Goal: Task Accomplishment & Management: Manage account settings

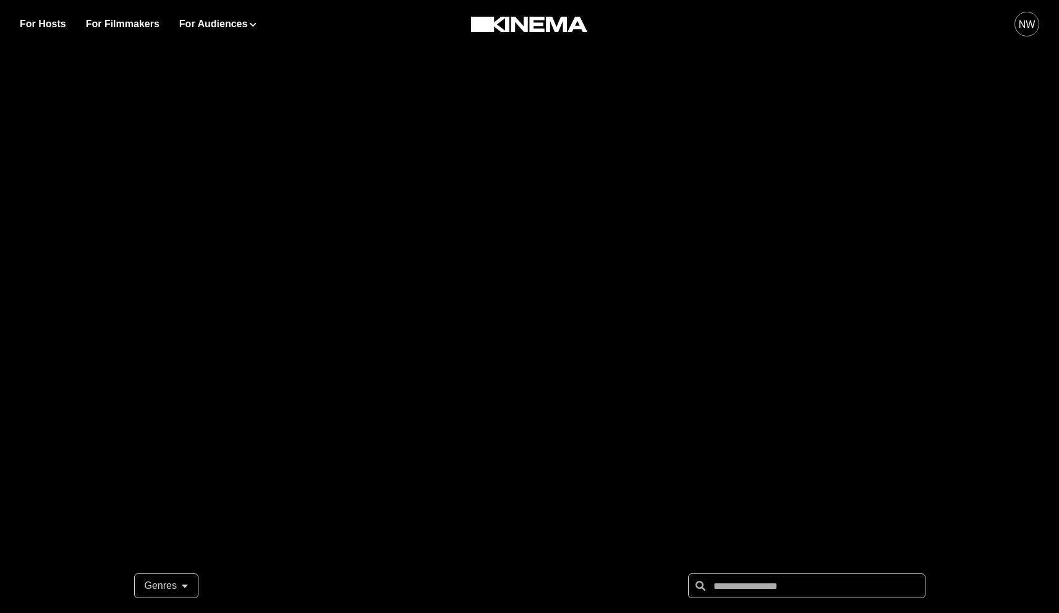
click at [1044, 29] on div "For Hosts For Filmmakers For Audiences Events Watch Now NW" at bounding box center [529, 24] width 1059 height 48
click at [1030, 24] on div "NW" at bounding box center [1027, 24] width 17 height 15
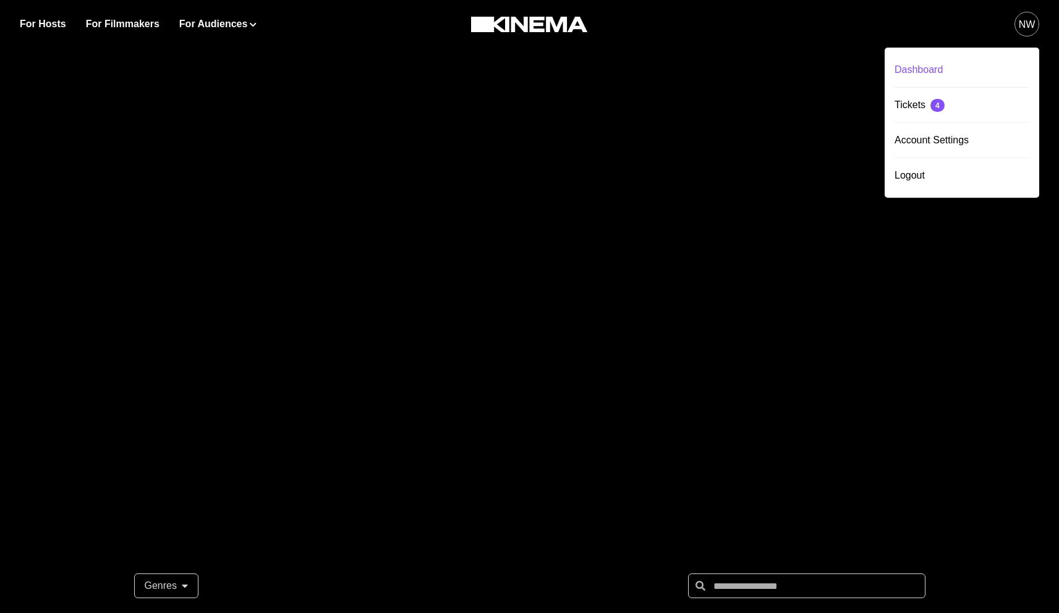
click at [921, 61] on div "Dashboard" at bounding box center [961, 70] width 135 height 35
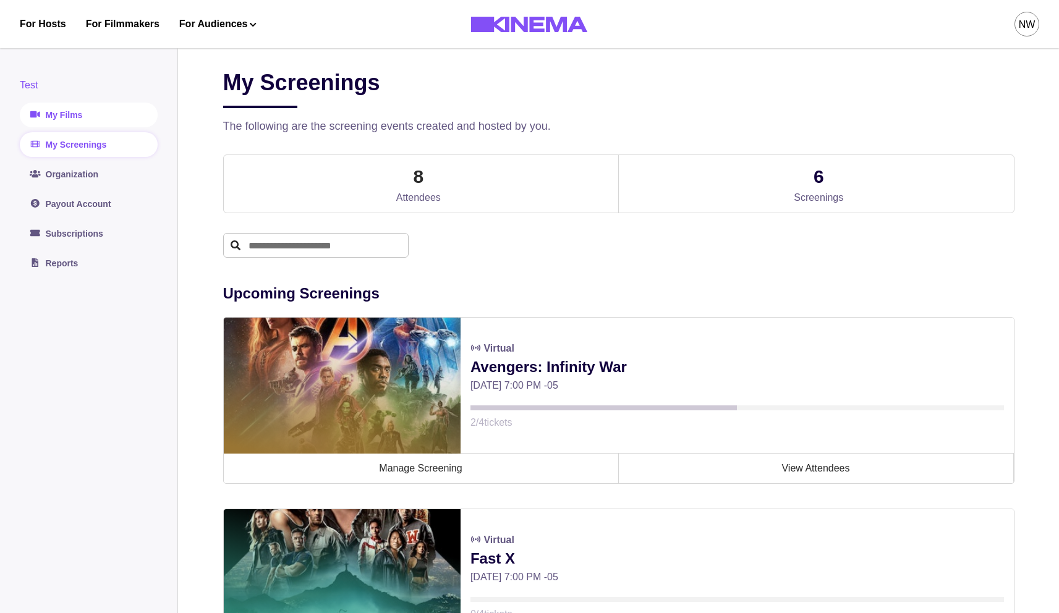
drag, startPoint x: 57, startPoint y: 127, endPoint x: 61, endPoint y: 120, distance: 8.3
click at [58, 126] on div "Test My Films My Screenings Organization Payout Account Subscriptions Reports" at bounding box center [89, 177] width 138 height 198
click at [61, 120] on link "My Films" at bounding box center [89, 115] width 138 height 25
click at [40, 113] on link "My Films" at bounding box center [89, 115] width 138 height 25
click at [46, 108] on link "My Films" at bounding box center [89, 115] width 138 height 25
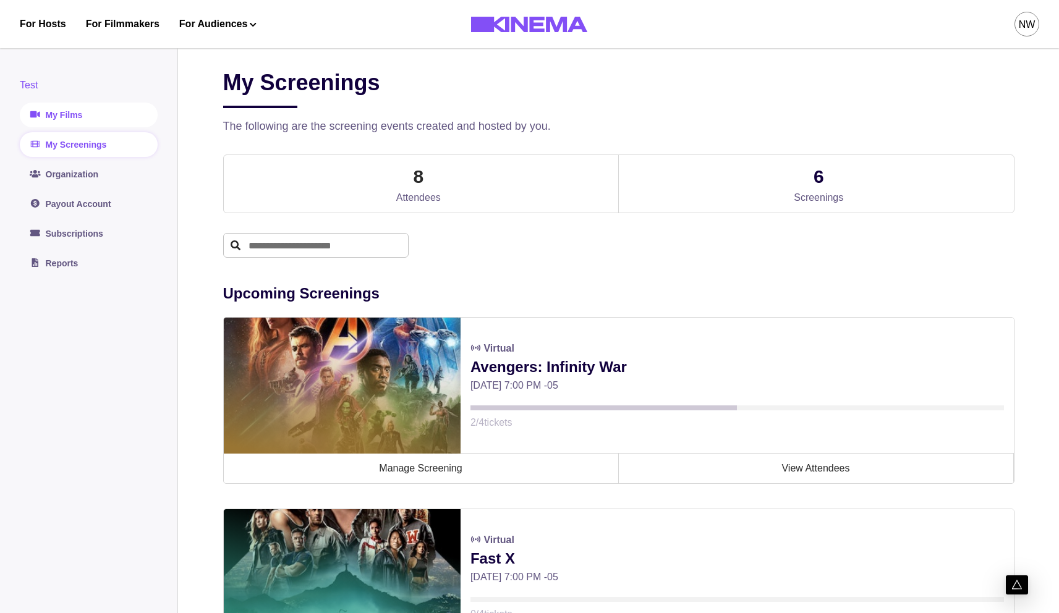
click at [46, 108] on link "My Films" at bounding box center [89, 115] width 138 height 25
click at [72, 175] on link "Organization" at bounding box center [89, 174] width 138 height 25
click at [66, 119] on link "My Films" at bounding box center [89, 115] width 138 height 25
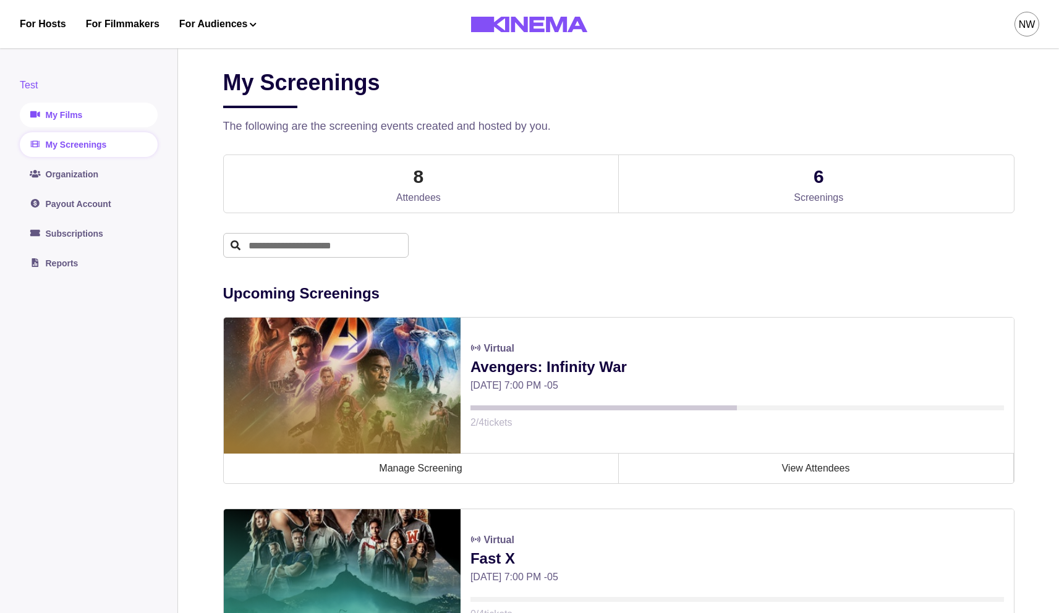
click at [65, 118] on link "My Films" at bounding box center [89, 115] width 138 height 25
click at [66, 114] on link "My Films" at bounding box center [89, 115] width 138 height 25
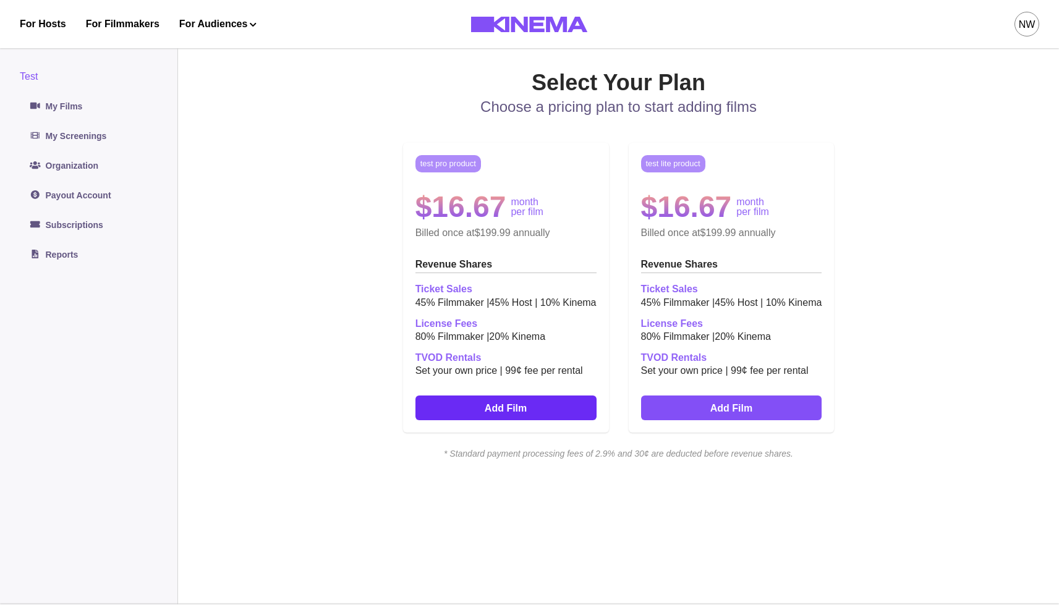
click at [512, 412] on link "Add Film" at bounding box center [505, 408] width 181 height 25
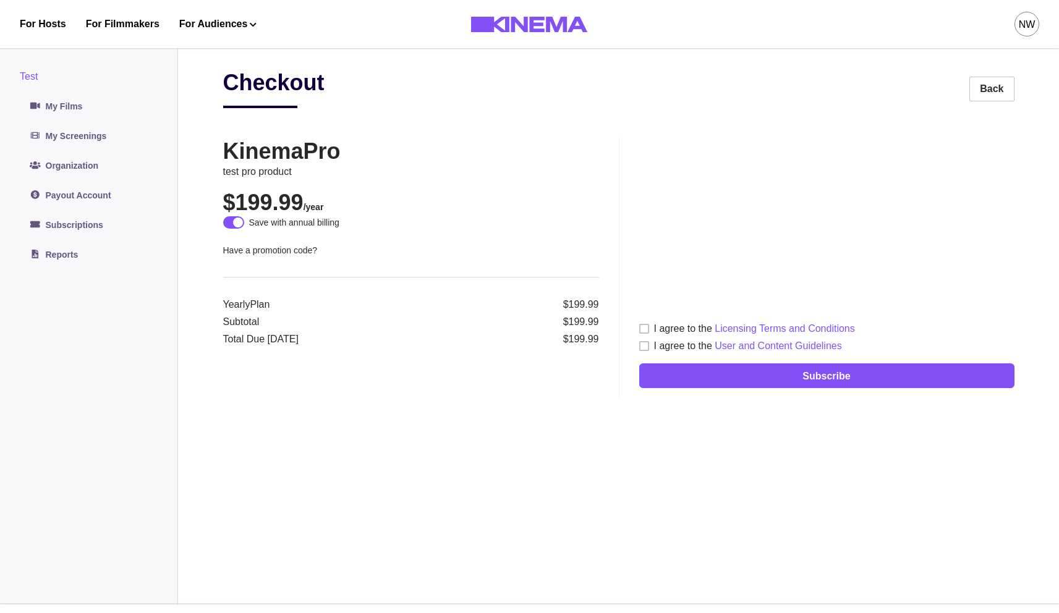
click at [647, 329] on span at bounding box center [644, 329] width 10 height 10
click at [647, 342] on span at bounding box center [644, 346] width 10 height 10
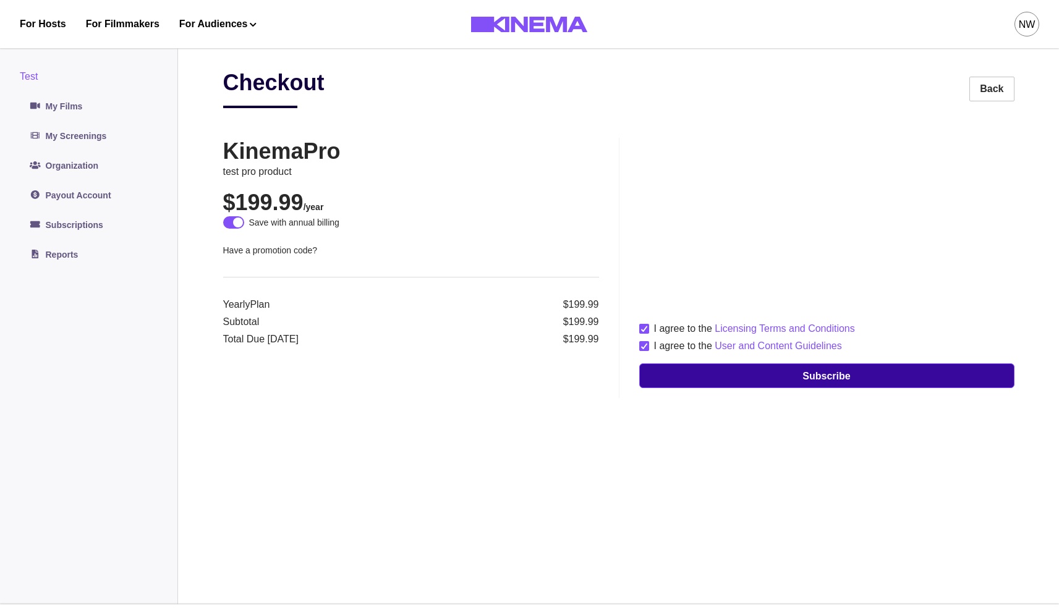
click at [782, 371] on button "Subscribe" at bounding box center [826, 375] width 375 height 25
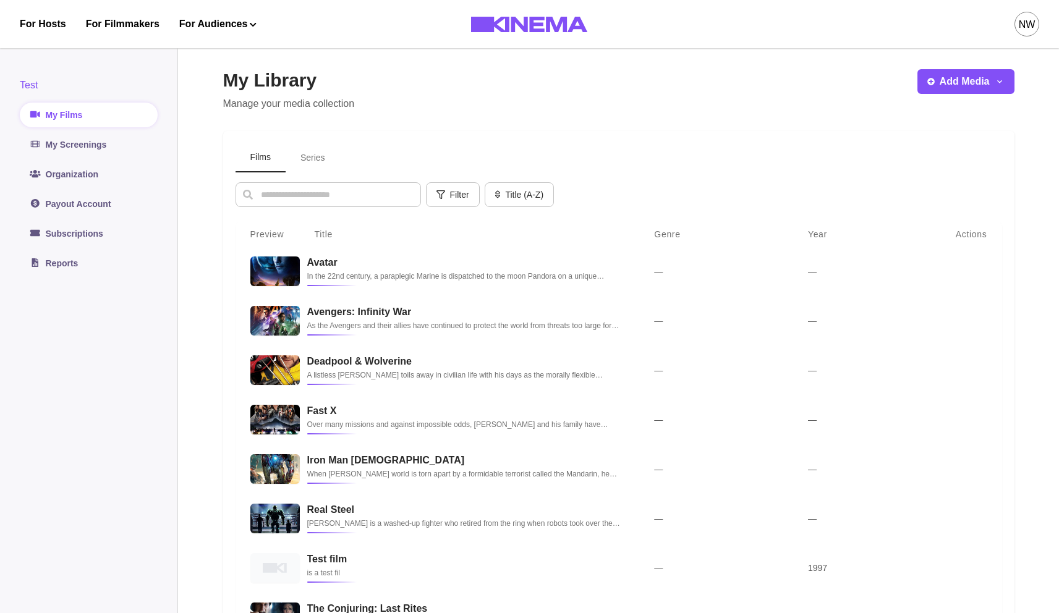
click at [312, 156] on button "Series" at bounding box center [313, 157] width 54 height 29
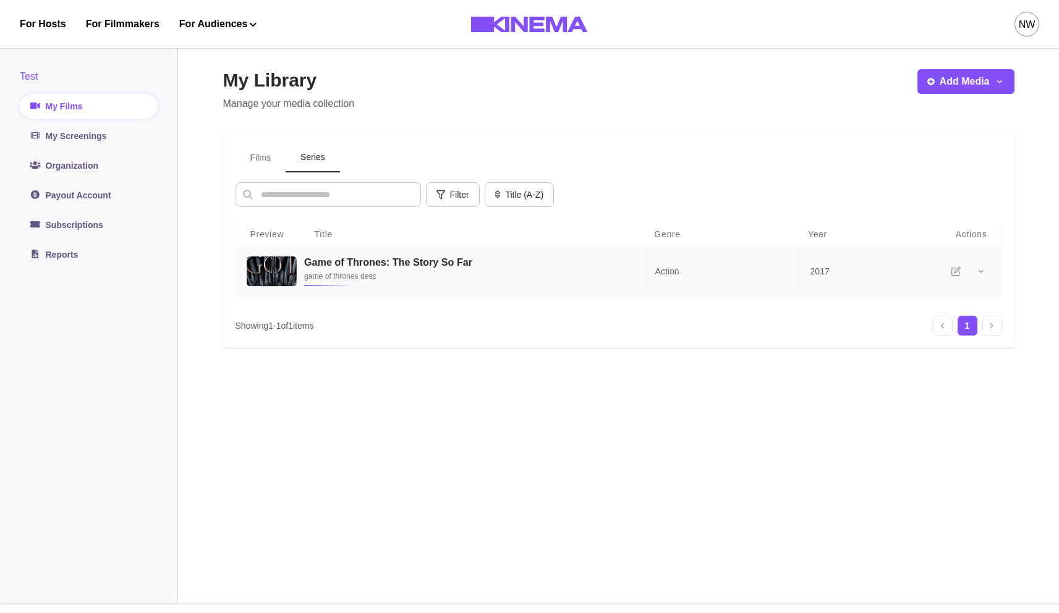
click at [465, 263] on h3 "Game of Thrones: The Story So Far" at bounding box center [463, 262] width 321 height 12
click at [472, 258] on h3 "Game of Thrones: The Story So Far" at bounding box center [463, 262] width 321 height 12
click at [273, 276] on img at bounding box center [272, 271] width 50 height 30
click at [305, 271] on p "game of thrones desc" at bounding box center [463, 276] width 321 height 12
click at [999, 82] on icon "button" at bounding box center [999, 81] width 10 height 10
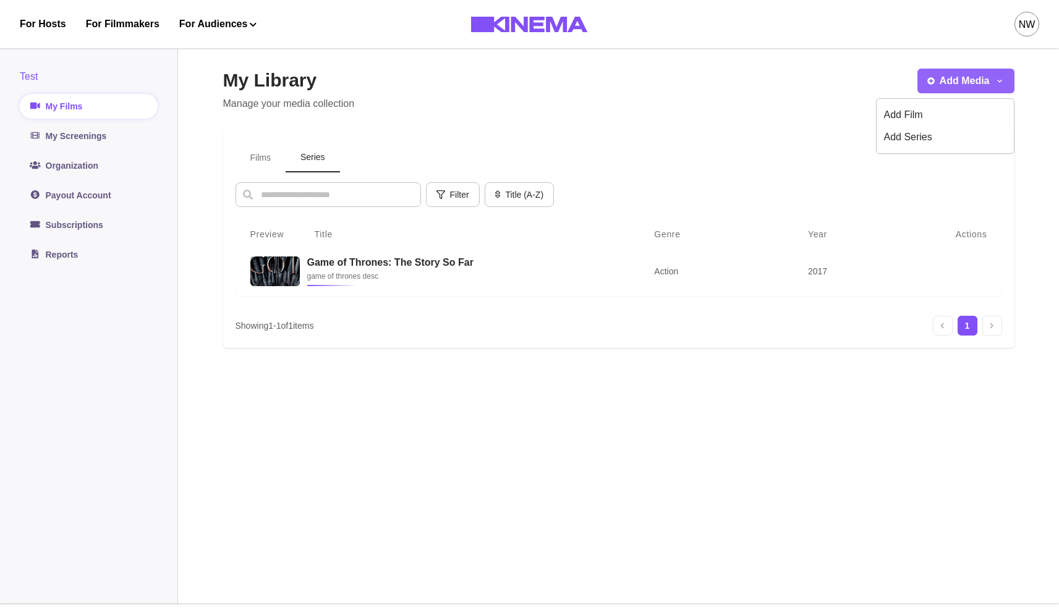
click at [999, 82] on icon "button" at bounding box center [999, 81] width 10 height 10
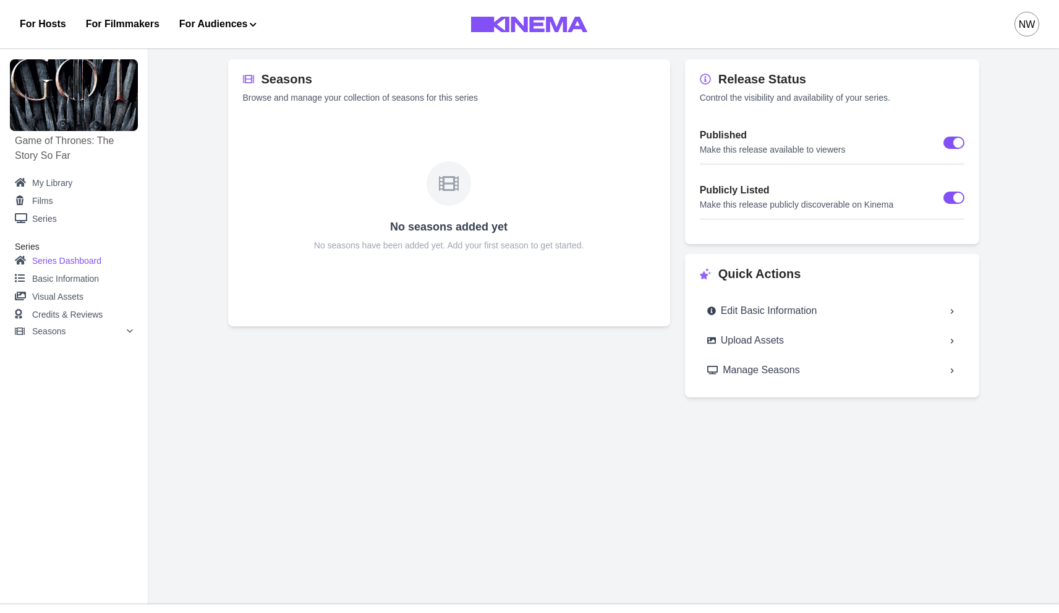
click at [468, 185] on div at bounding box center [448, 183] width 45 height 45
click at [78, 327] on div "Seasons" at bounding box center [82, 331] width 101 height 9
click at [87, 328] on div "Seasons" at bounding box center [82, 331] width 101 height 9
click at [98, 341] on aside "Game of Thrones: The Story So Far My Library Films Series Series Series Dashboa…" at bounding box center [74, 322] width 148 height 565
click at [98, 336] on div "Seasons" at bounding box center [74, 331] width 118 height 15
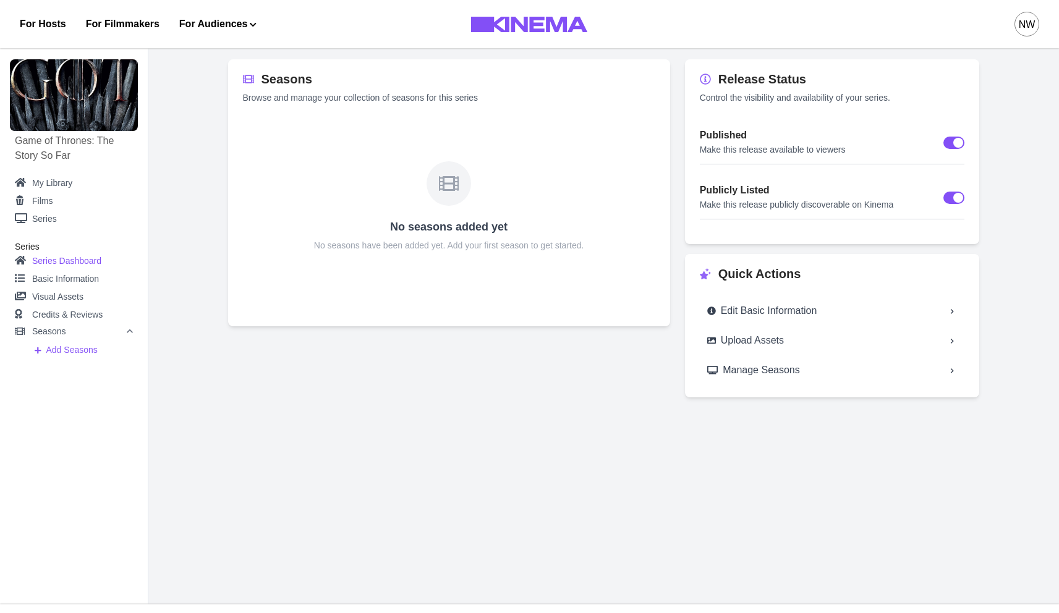
click at [96, 354] on p "Add Seasons" at bounding box center [71, 350] width 51 height 13
click at [86, 350] on p "Add Seasons" at bounding box center [71, 350] width 51 height 13
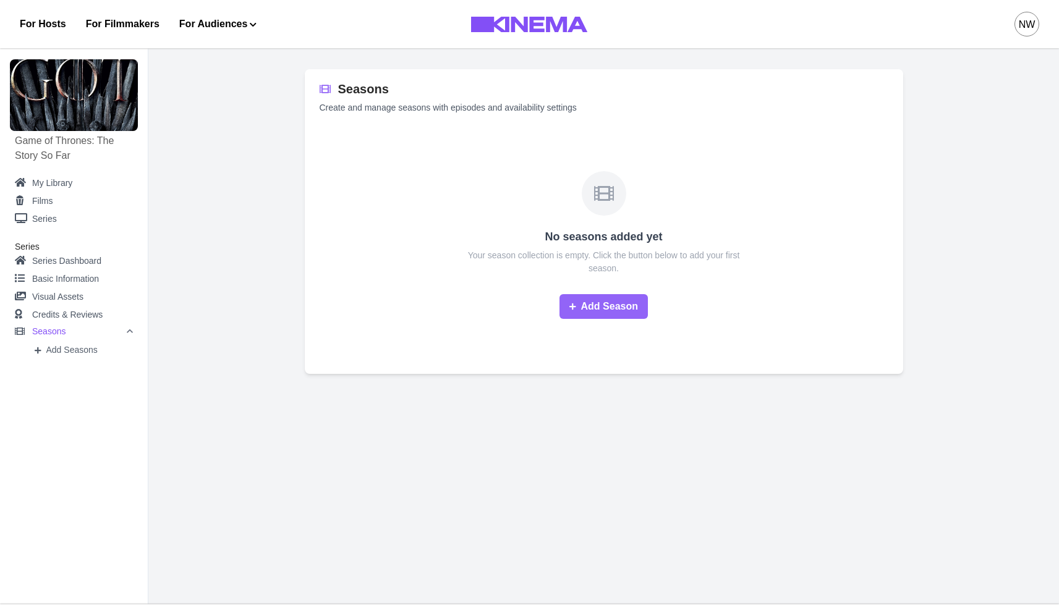
click at [593, 310] on button "Add Season" at bounding box center [603, 306] width 88 height 25
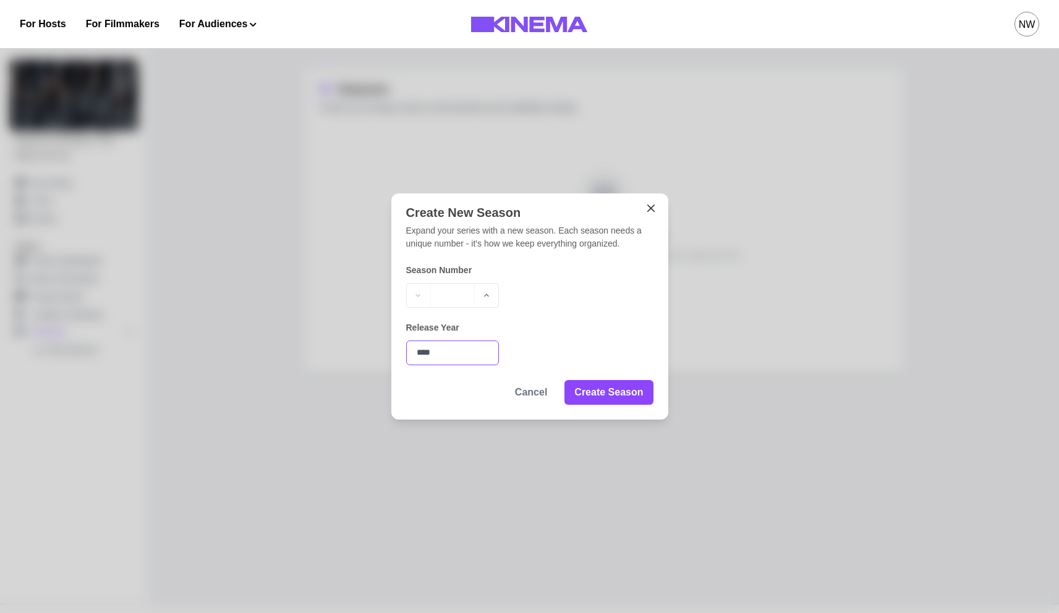
click at [466, 347] on input "****" at bounding box center [452, 353] width 93 height 25
type input "****"
click at [598, 397] on button "Create Season" at bounding box center [608, 391] width 88 height 25
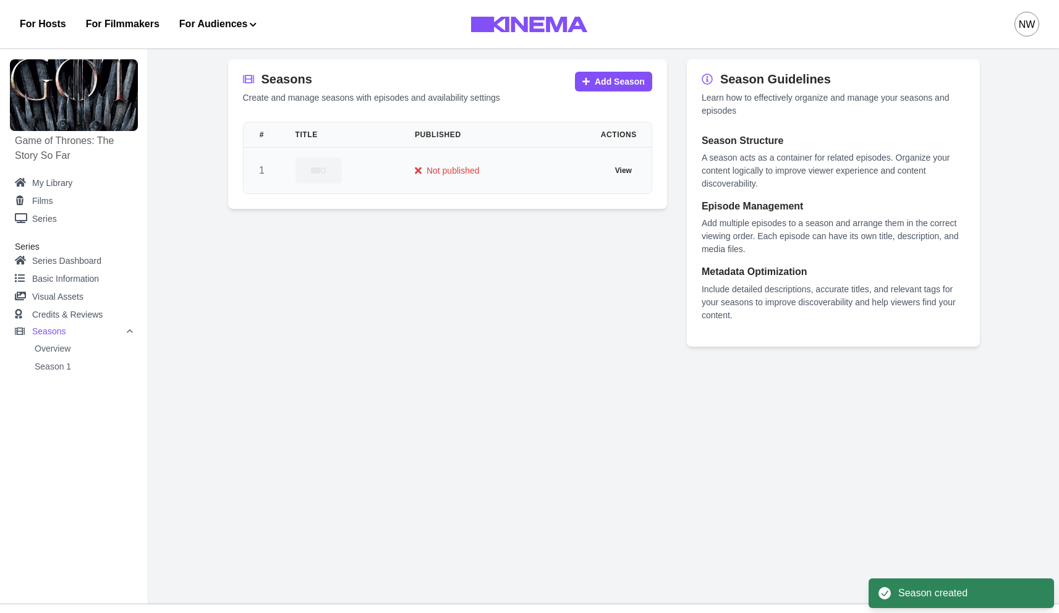
click at [354, 169] on div at bounding box center [340, 171] width 90 height 26
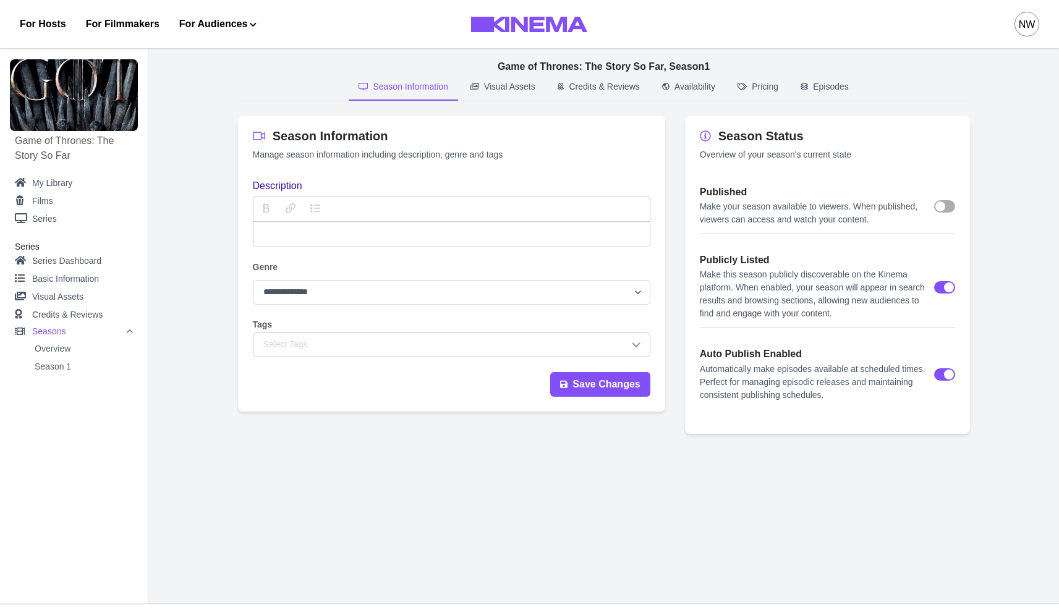
click at [376, 232] on p "description" at bounding box center [451, 234] width 376 height 15
click at [380, 289] on select "**********" at bounding box center [451, 292] width 397 height 25
select select "**********"
click at [253, 280] on select "**********" at bounding box center [451, 292] width 397 height 25
click at [350, 341] on div "Select Tags" at bounding box center [445, 344] width 365 height 13
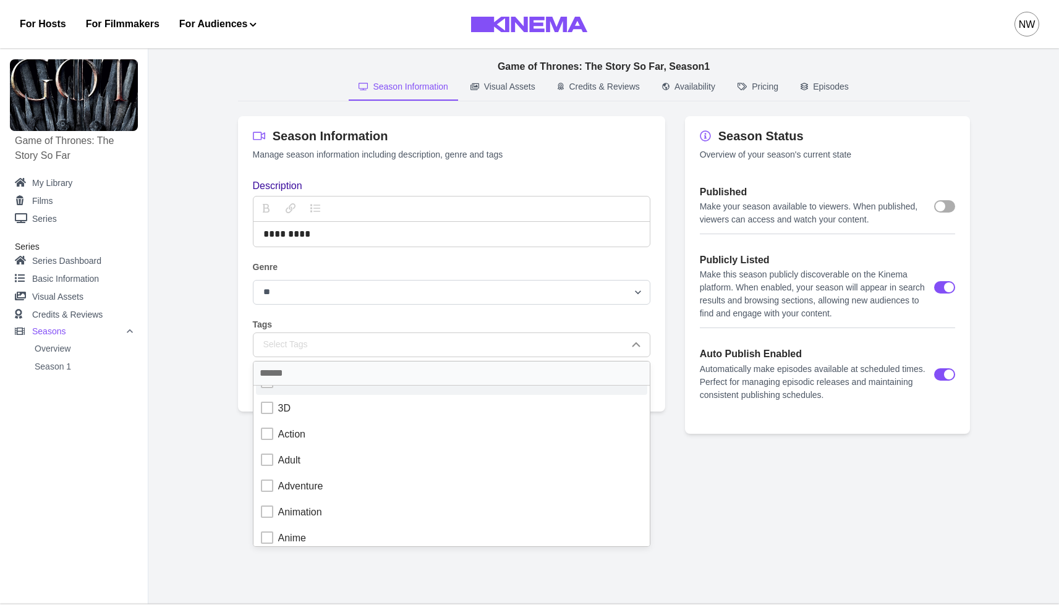
scroll to position [20, 0]
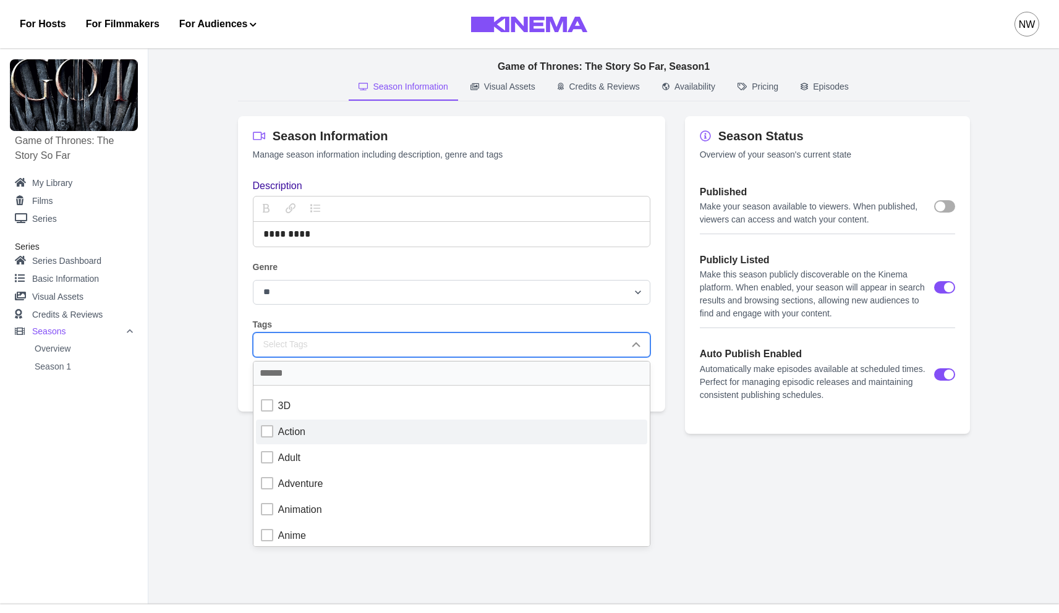
click at [271, 430] on div at bounding box center [267, 431] width 12 height 12
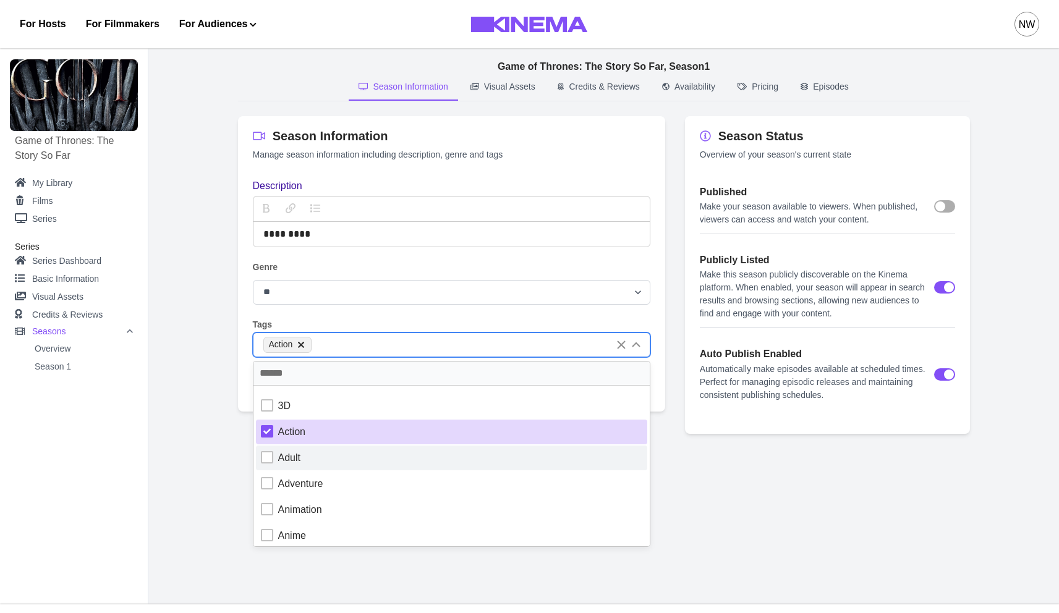
click at [261, 459] on div at bounding box center [267, 457] width 12 height 12
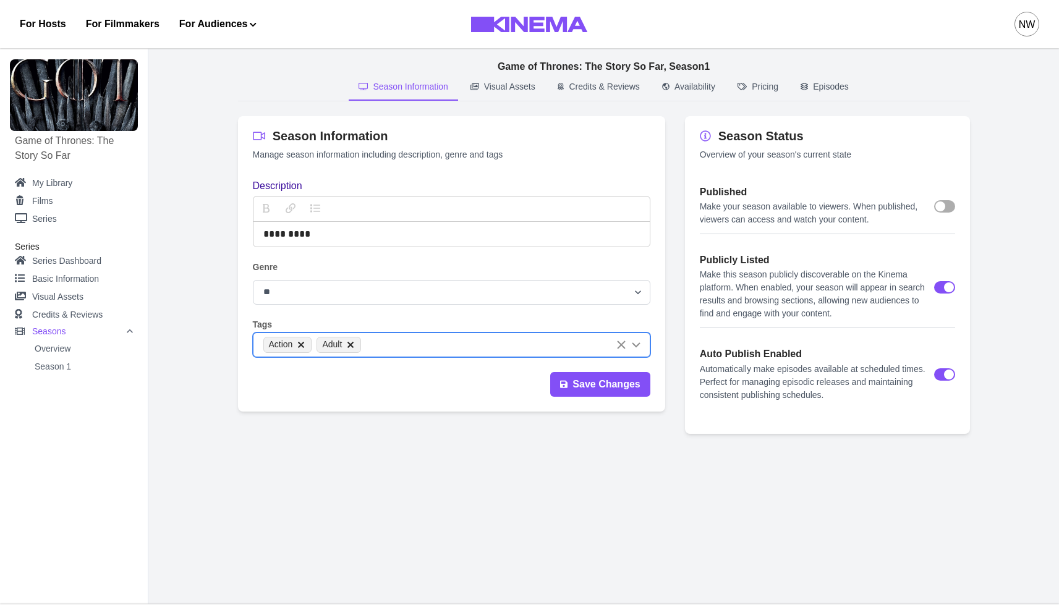
click at [168, 425] on main "**********" at bounding box center [603, 322] width 910 height 565
click at [947, 205] on span at bounding box center [944, 206] width 21 height 12
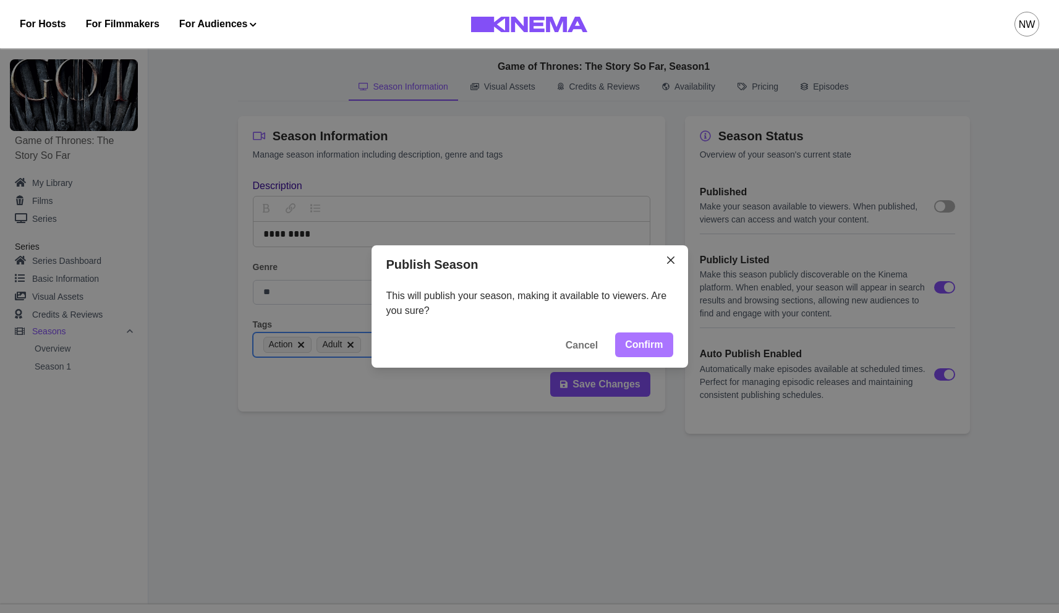
click at [648, 344] on button "Confirm" at bounding box center [643, 345] width 57 height 25
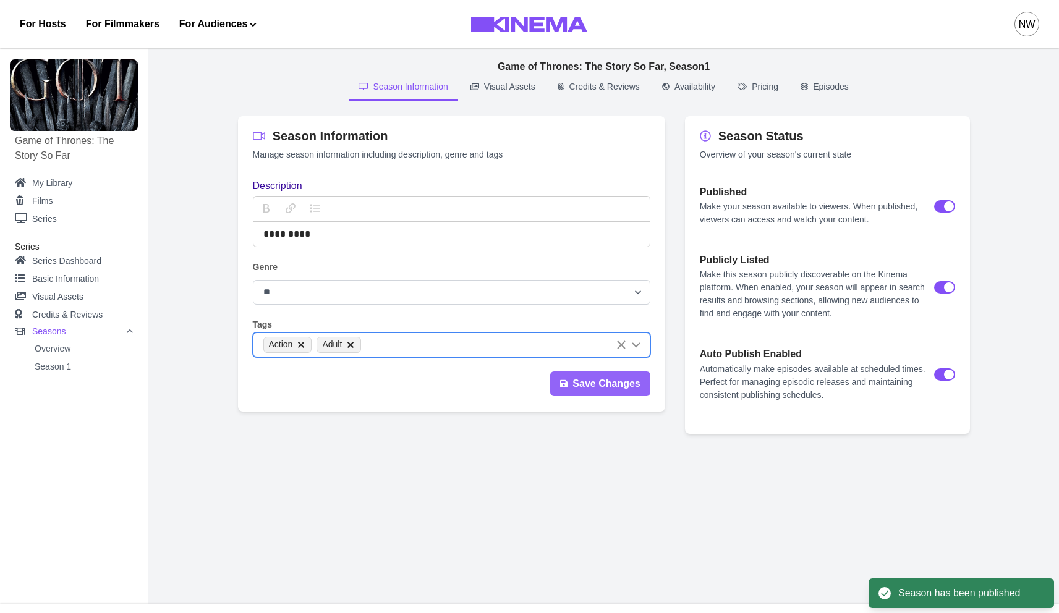
click at [603, 390] on button "Save Changes" at bounding box center [600, 383] width 100 height 25
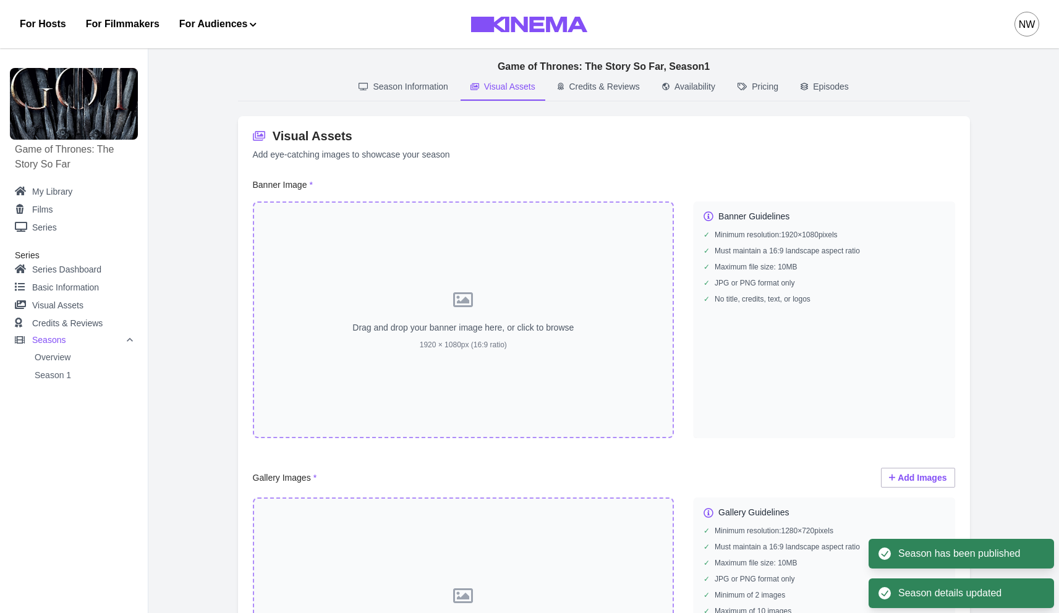
click at [502, 92] on p "Visual Assets" at bounding box center [509, 86] width 51 height 13
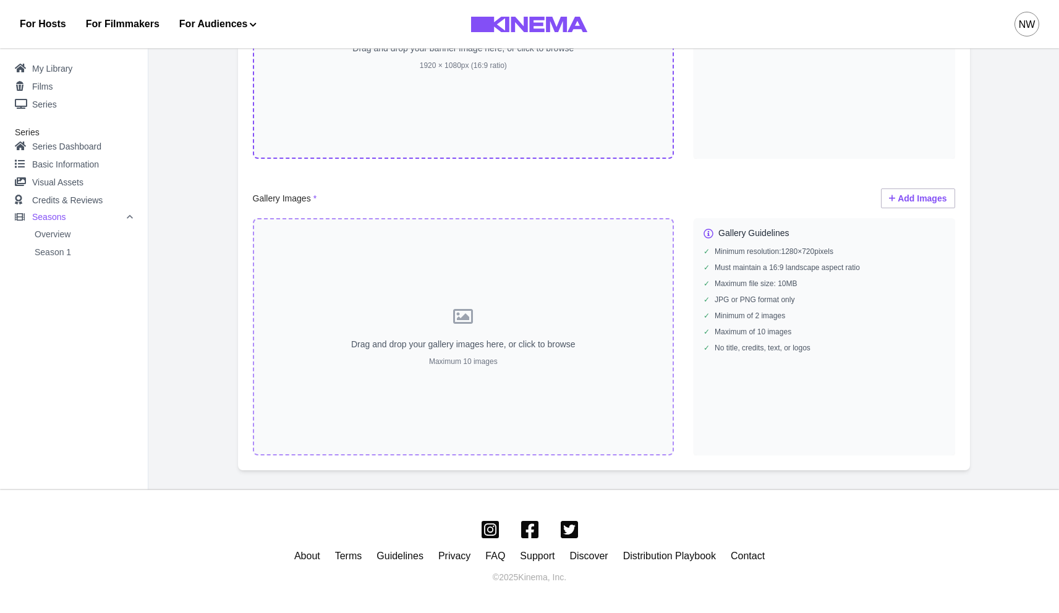
scroll to position [0, 0]
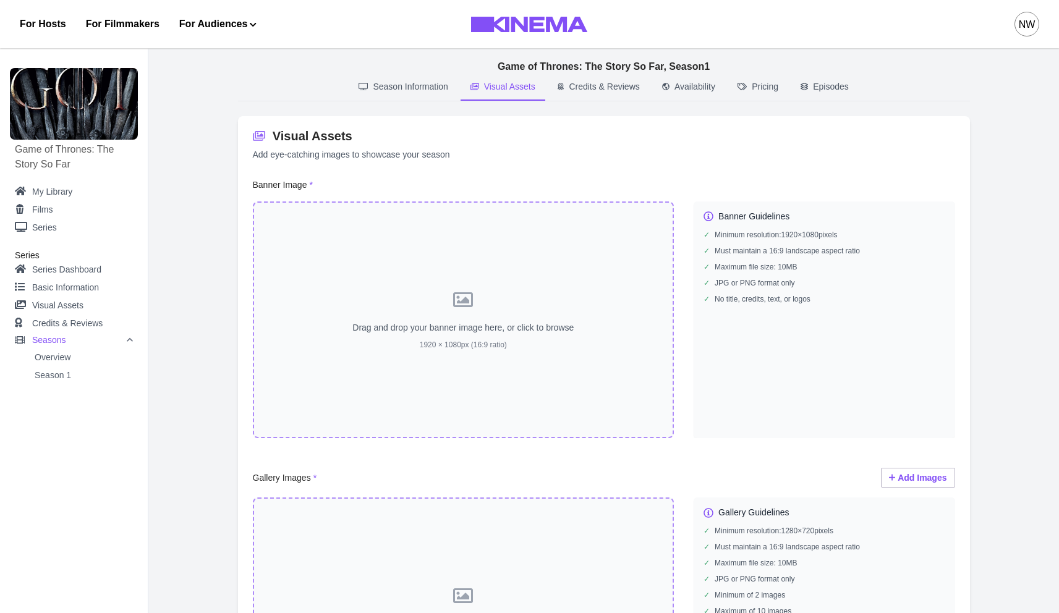
click at [423, 91] on p "Season Information" at bounding box center [410, 86] width 75 height 13
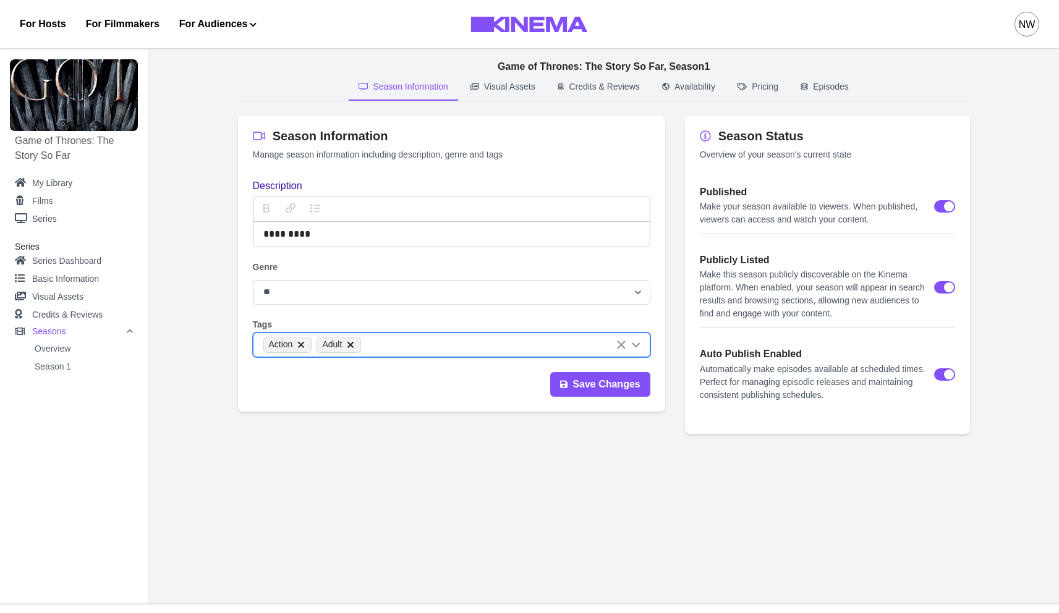
click at [484, 87] on p "Visual Assets" at bounding box center [509, 86] width 51 height 13
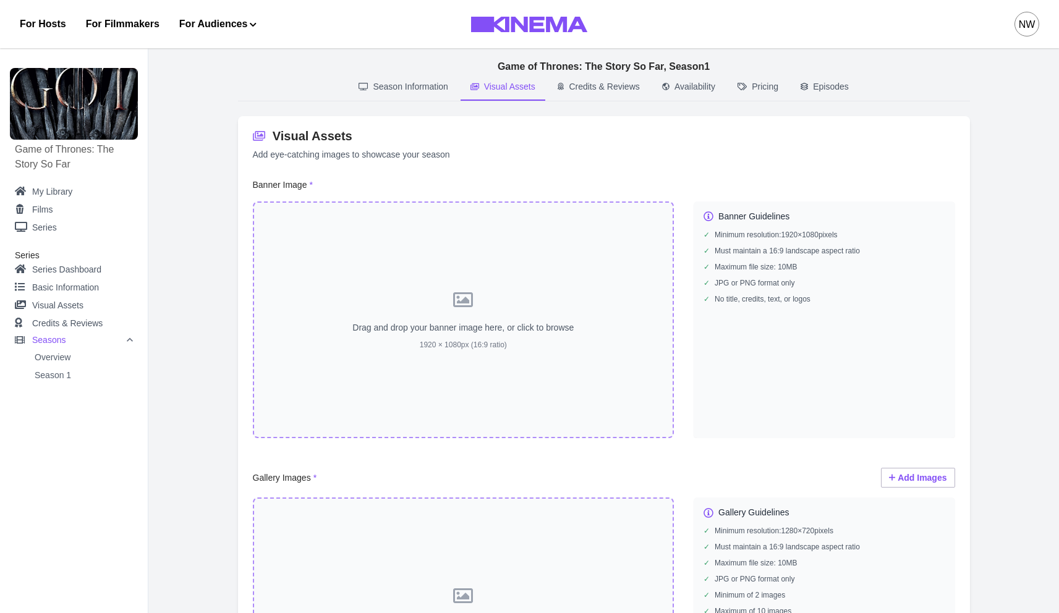
click at [563, 87] on button "Credits & Reviews" at bounding box center [599, 87] width 102 height 27
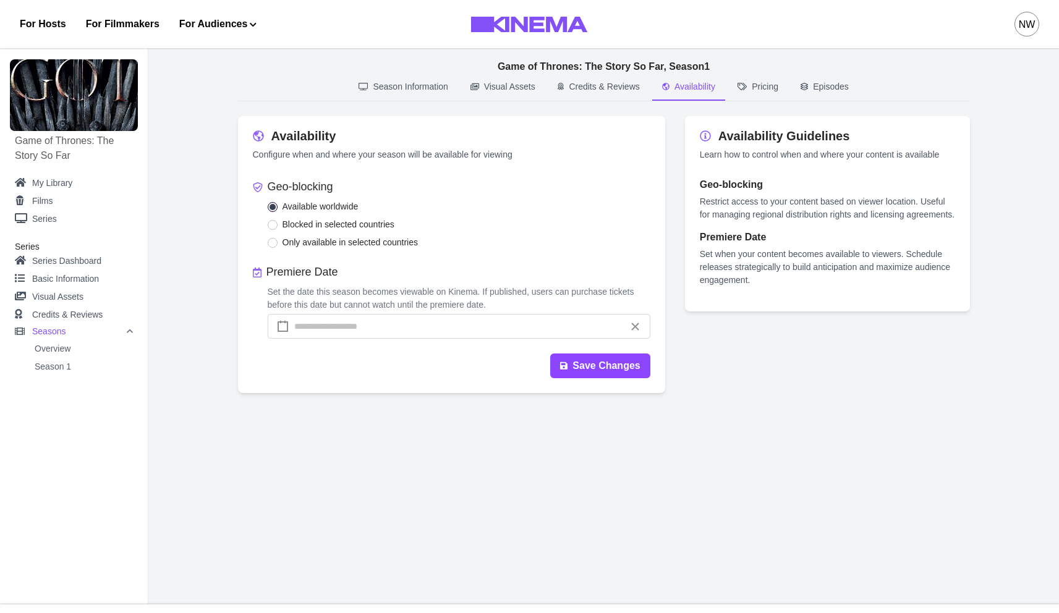
click at [703, 87] on p "Availability" at bounding box center [694, 86] width 41 height 13
click at [801, 81] on button "Episodes" at bounding box center [824, 87] width 68 height 27
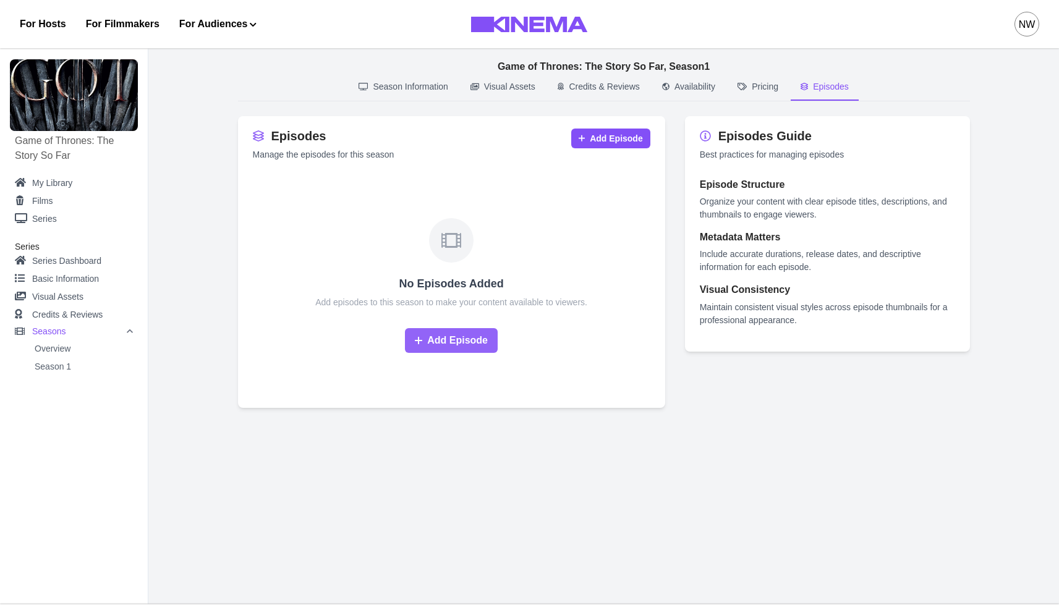
click at [453, 350] on button "Add Episode" at bounding box center [451, 340] width 93 height 25
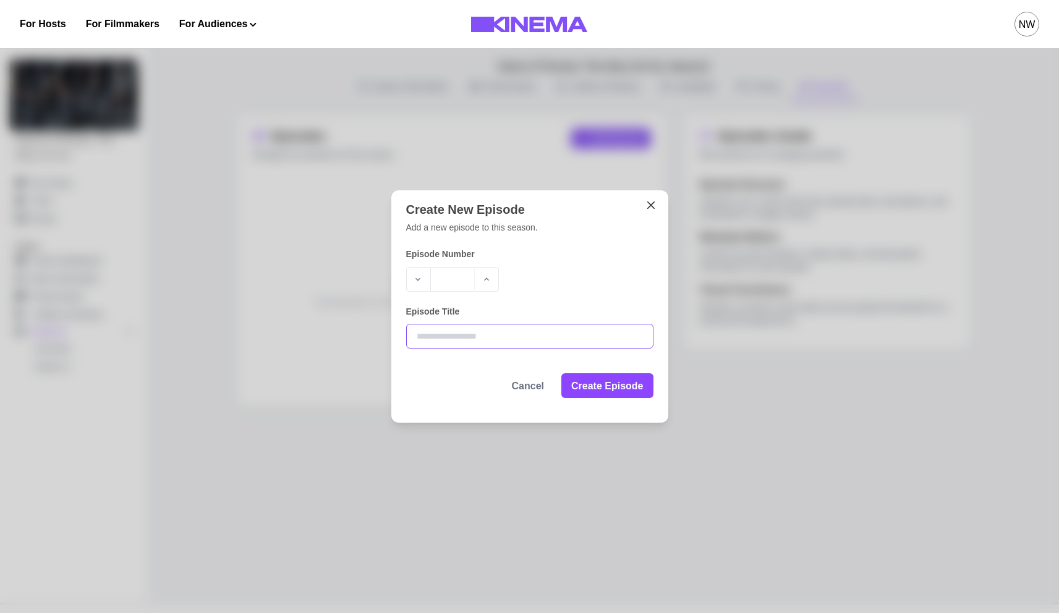
click at [485, 334] on input "Episode Title" at bounding box center [529, 336] width 247 height 25
type input "*********"
click at [583, 383] on button "Create Episode" at bounding box center [606, 385] width 91 height 25
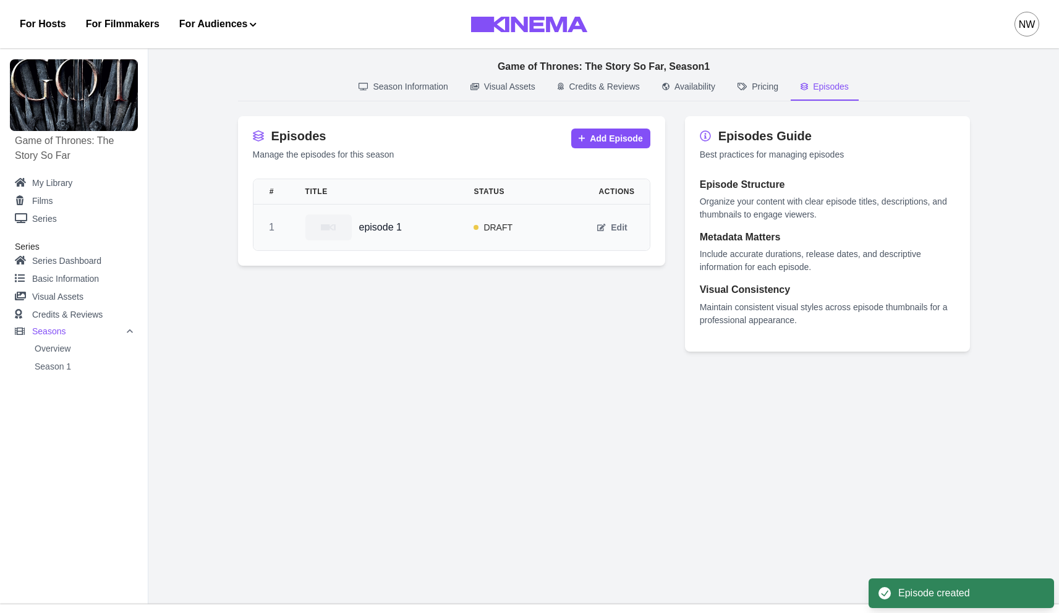
click at [346, 225] on div at bounding box center [328, 227] width 46 height 26
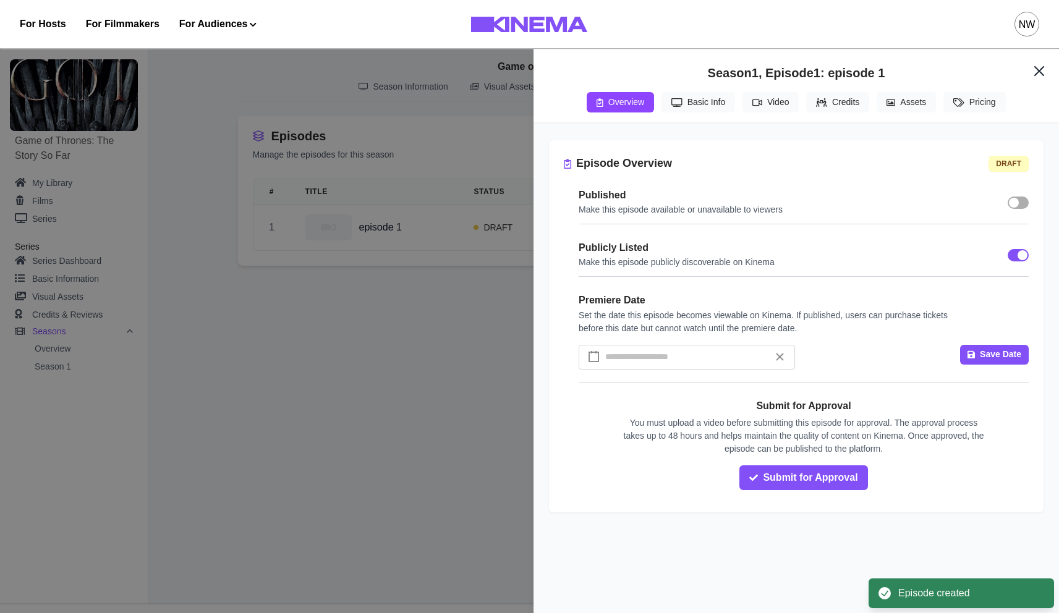
click at [1012, 206] on span at bounding box center [1014, 203] width 10 height 10
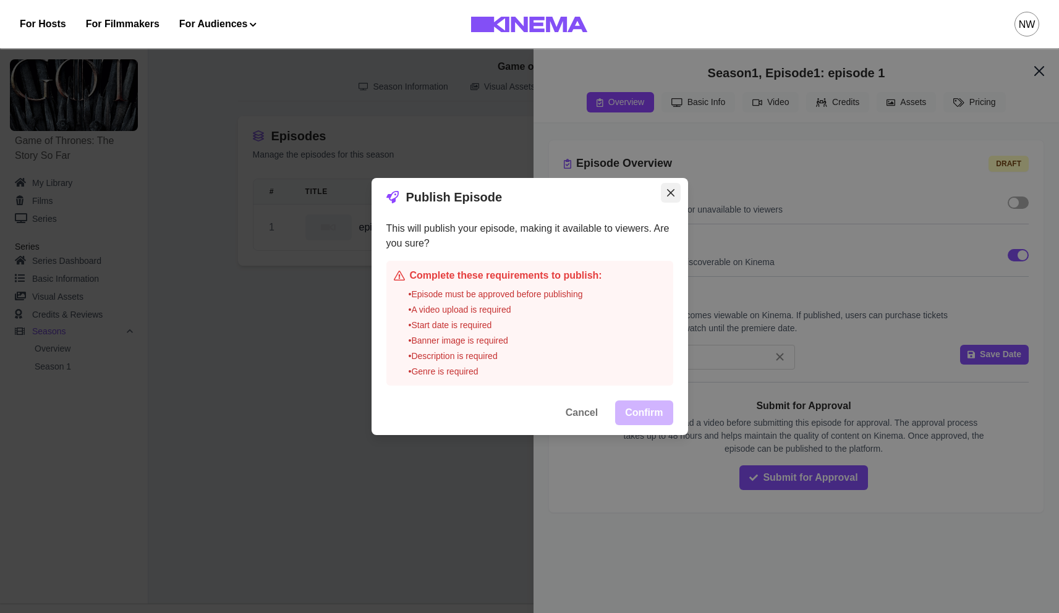
click at [673, 200] on button "Close" at bounding box center [671, 193] width 20 height 20
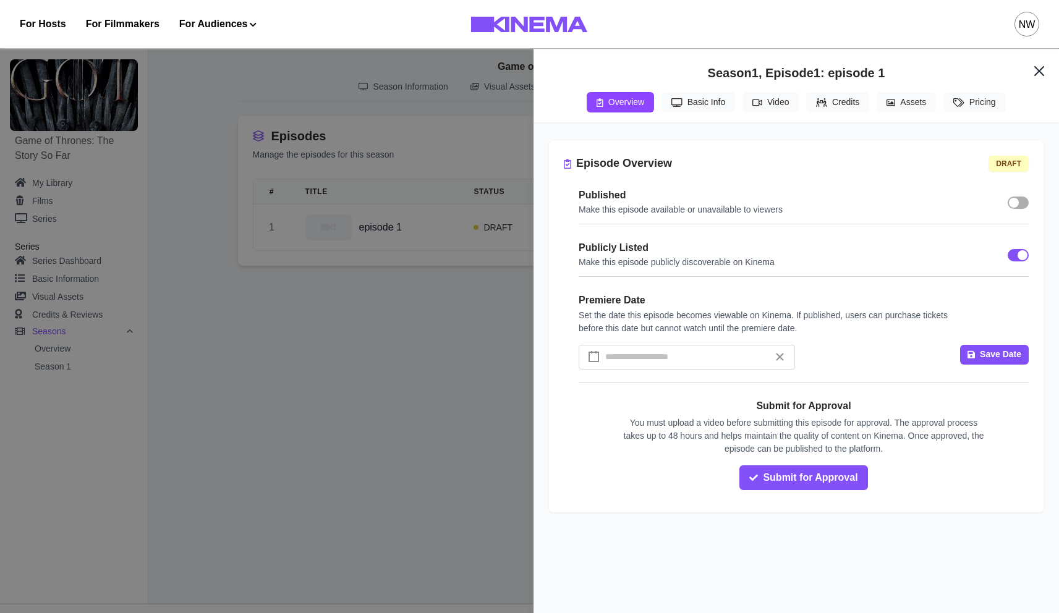
click at [730, 365] on div "/ /" at bounding box center [686, 356] width 167 height 23
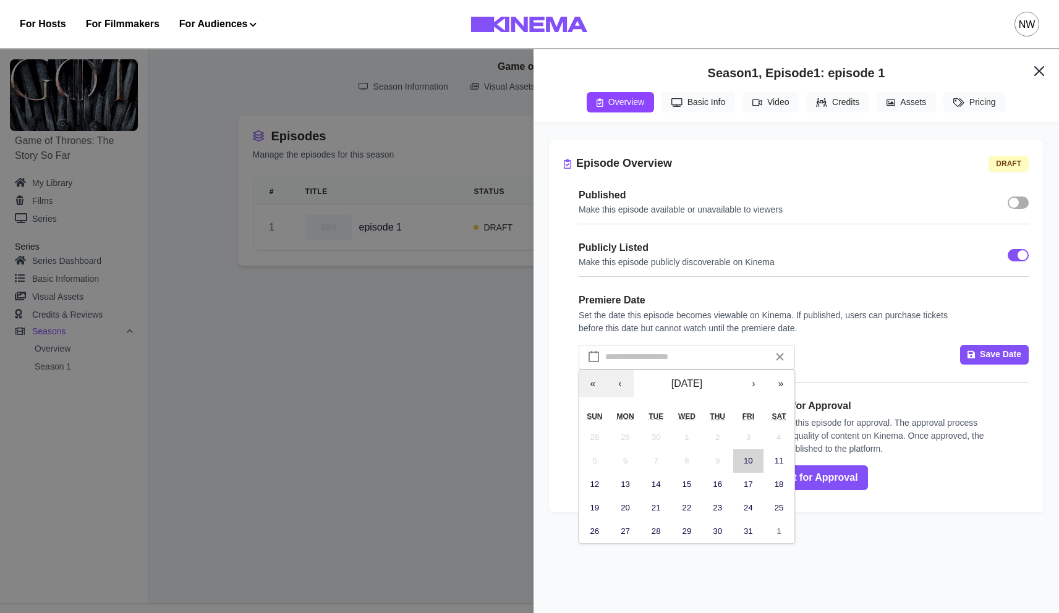
click at [744, 463] on abbr "10" at bounding box center [748, 460] width 9 height 9
type input "**"
type input "****"
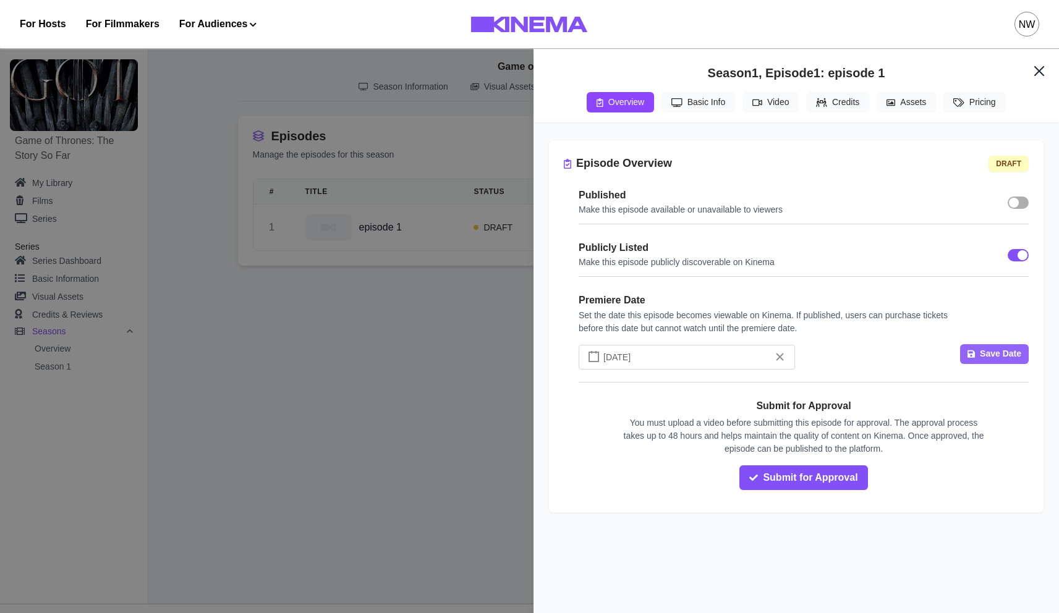
click at [980, 350] on button "Save Date" at bounding box center [994, 354] width 69 height 20
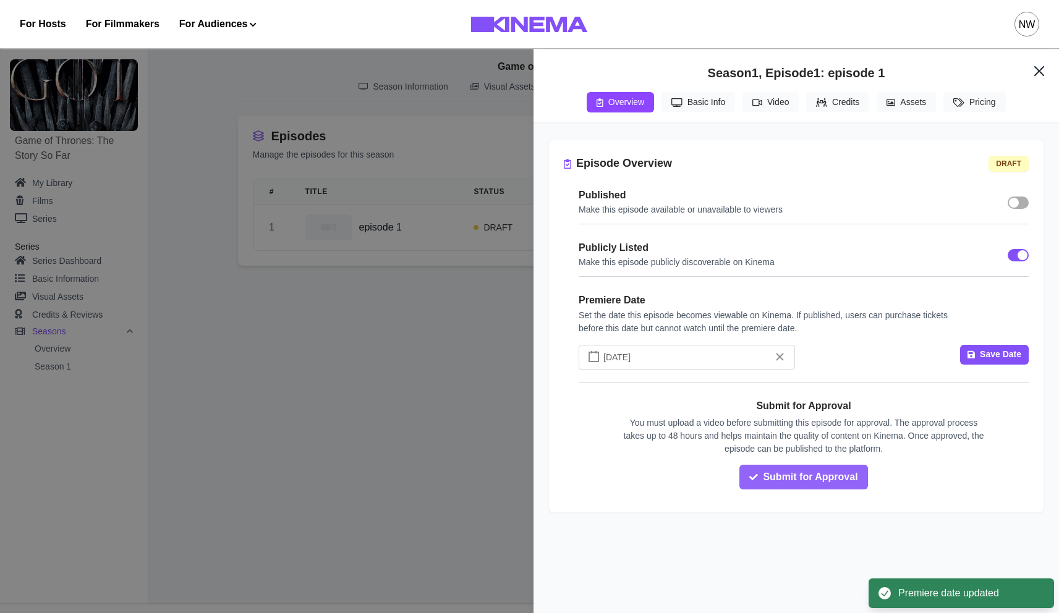
click at [797, 485] on button "Submit for Approval" at bounding box center [803, 477] width 128 height 25
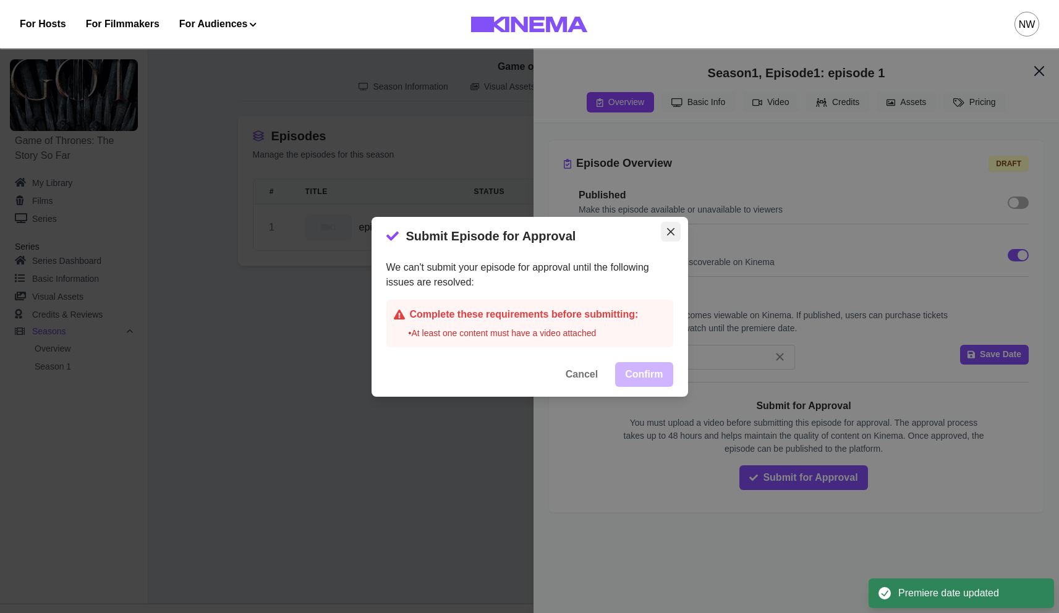
click at [676, 235] on button "Close" at bounding box center [671, 232] width 20 height 20
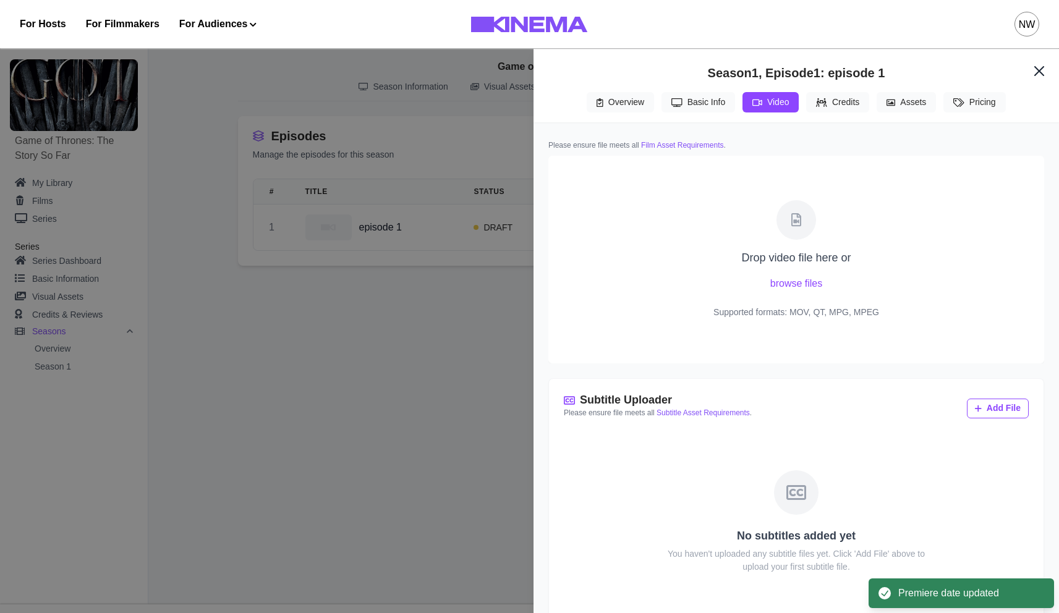
click at [763, 111] on button "Video" at bounding box center [770, 102] width 56 height 20
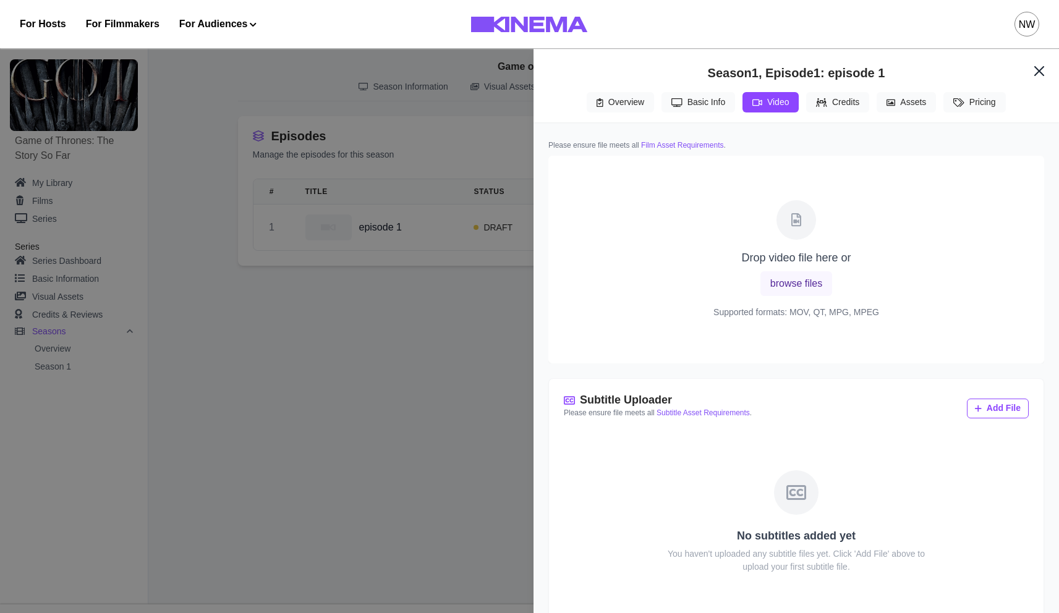
click at [789, 292] on button "browse files" at bounding box center [796, 283] width 72 height 25
click at [903, 108] on button "Assets" at bounding box center [905, 102] width 59 height 20
click at [787, 101] on button "Video" at bounding box center [770, 102] width 56 height 20
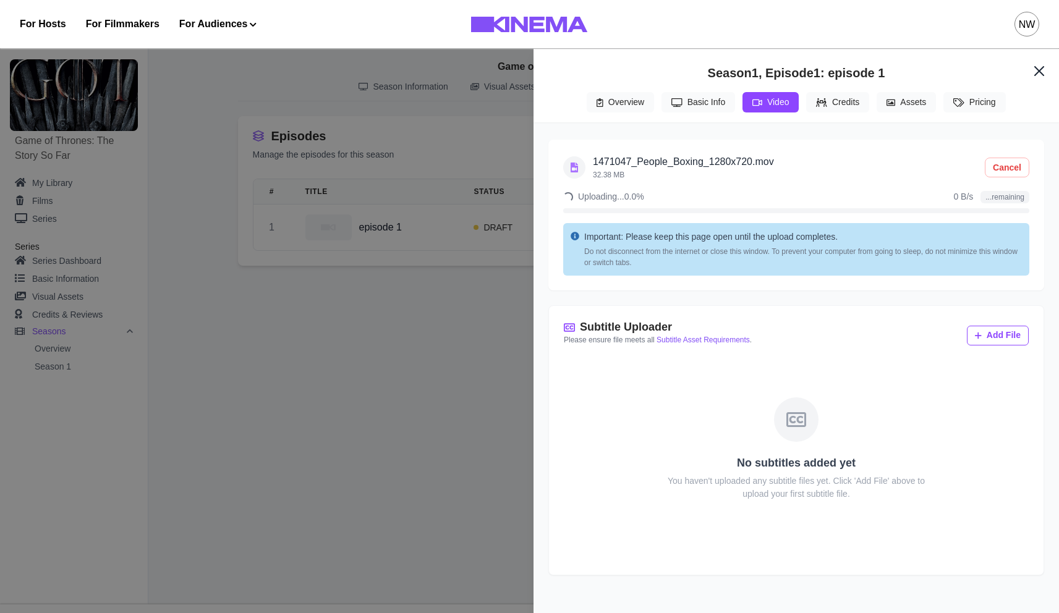
click at [936, 19] on div "NW" at bounding box center [835, 24] width 408 height 48
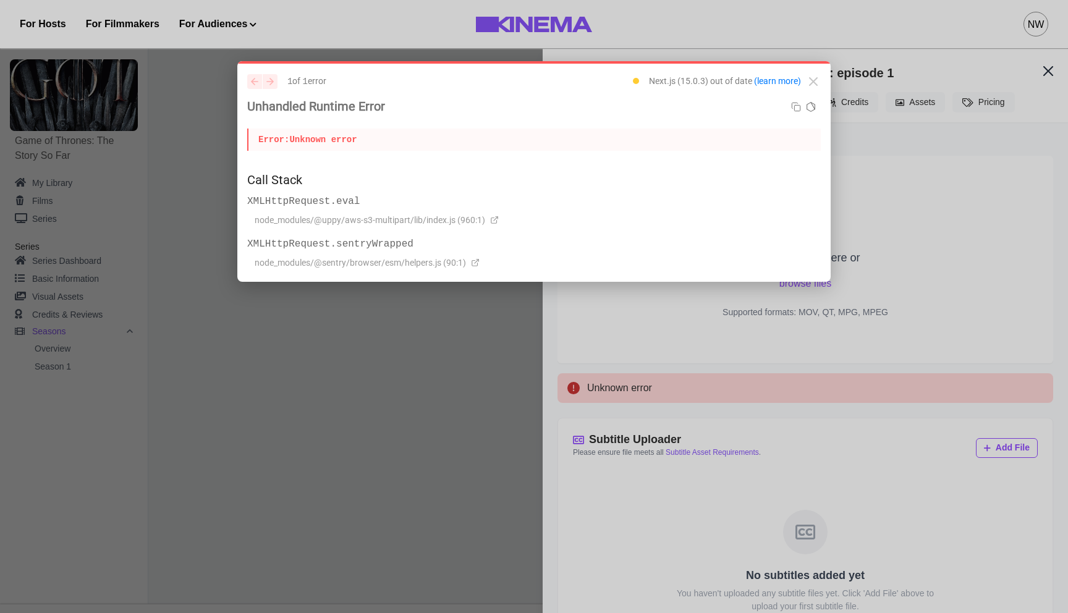
click at [700, 137] on p "Error: Unknown error" at bounding box center [534, 140] width 574 height 22
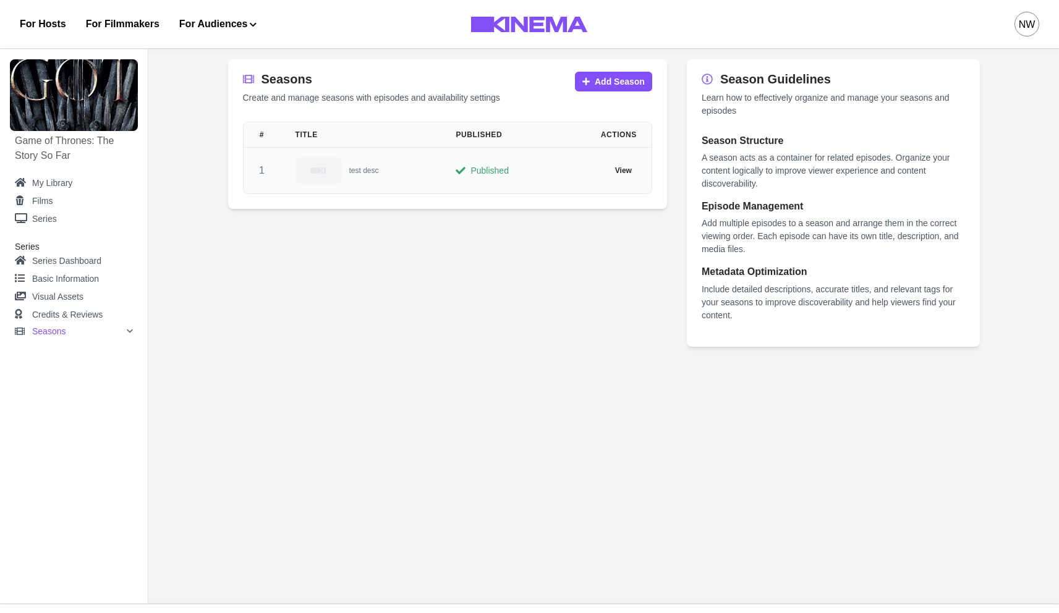
click at [355, 175] on p "test desc" at bounding box center [364, 170] width 30 height 12
select select "**********"
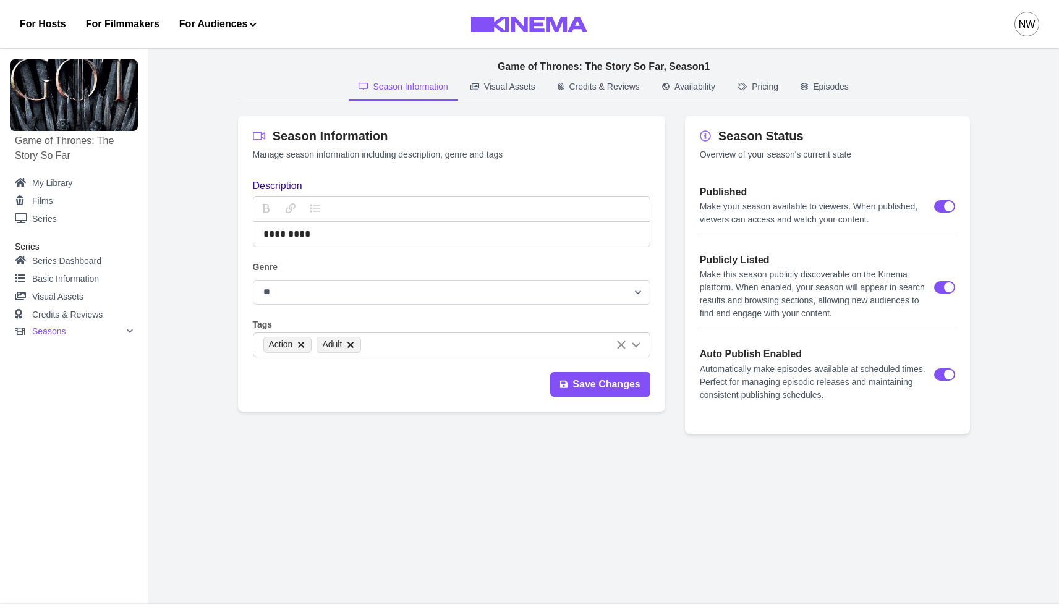
click at [815, 88] on button "Episodes" at bounding box center [824, 87] width 68 height 27
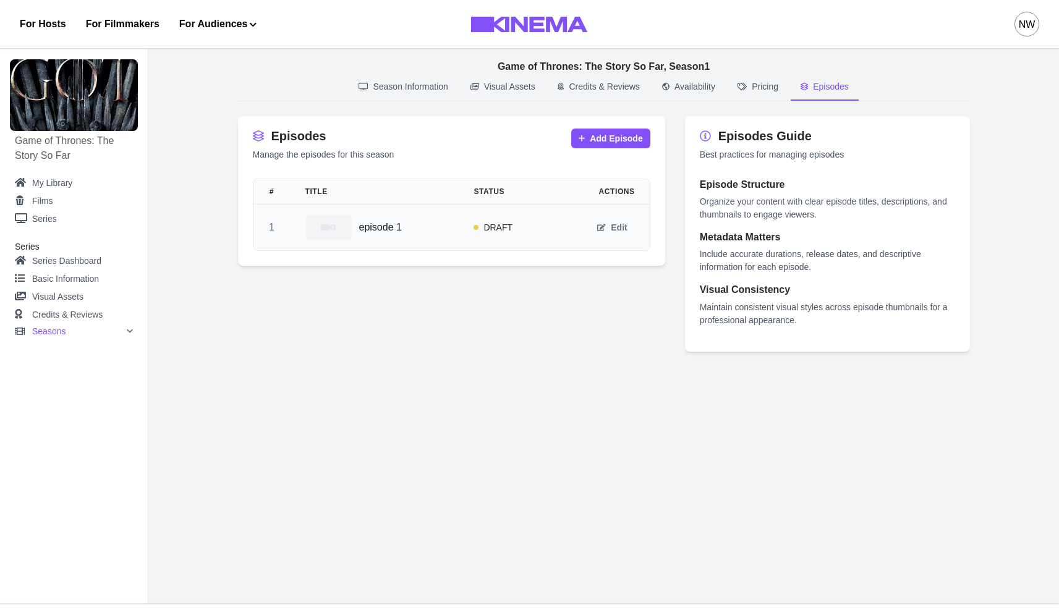
click at [359, 224] on p "episode 1" at bounding box center [380, 227] width 43 height 12
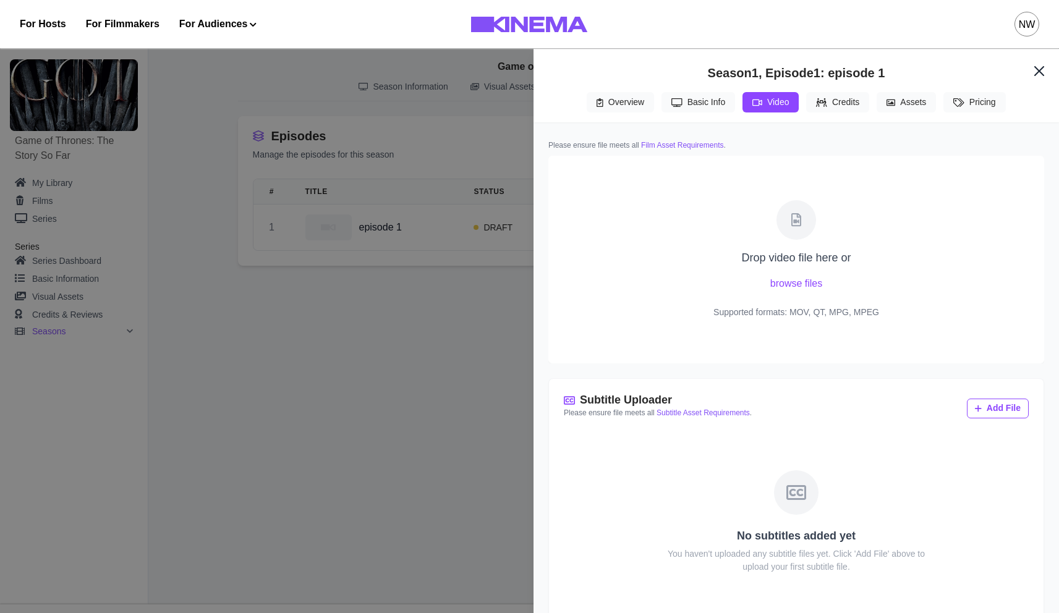
click at [754, 102] on icon "button" at bounding box center [757, 102] width 10 height 9
click at [786, 244] on div "Drop video file here or browse files Supported formats: MOV, QT, MPG, MPEG" at bounding box center [796, 260] width 456 height 168
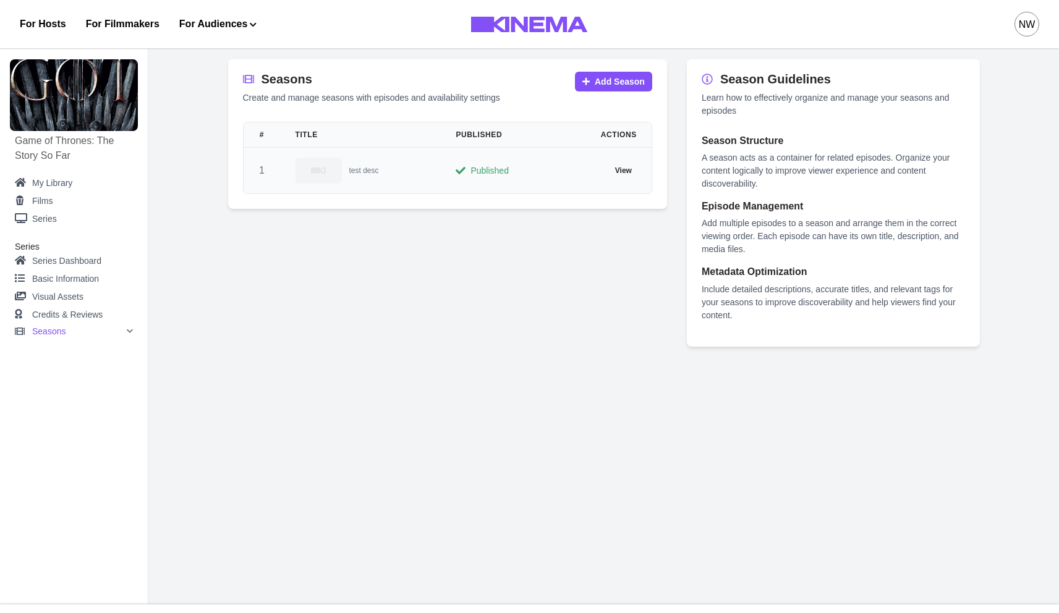
click at [379, 171] on p "test desc" at bounding box center [364, 170] width 30 height 12
select select "**********"
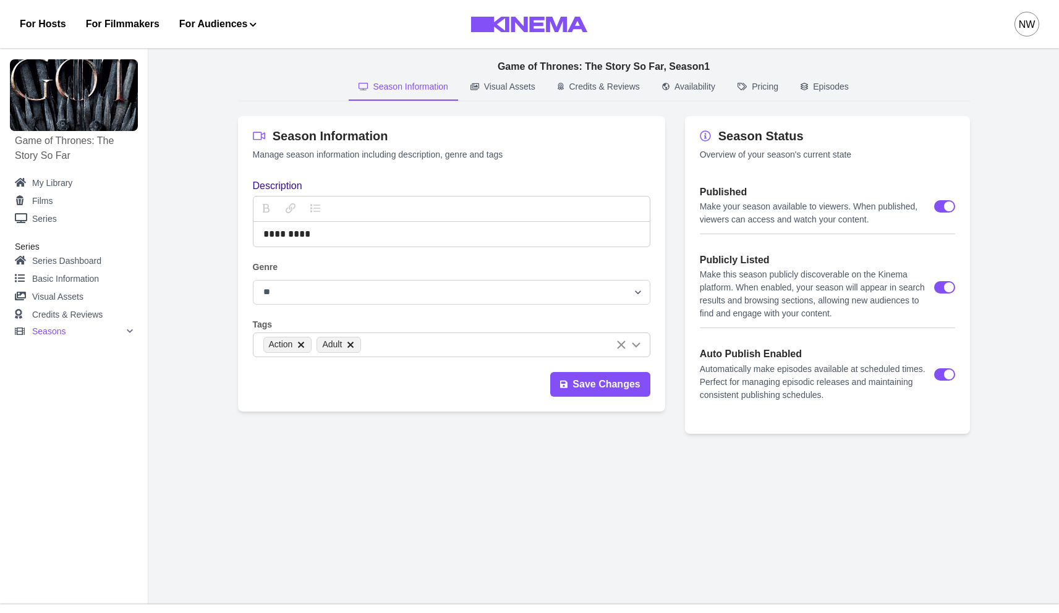
click at [516, 87] on p "Visual Assets" at bounding box center [509, 86] width 51 height 13
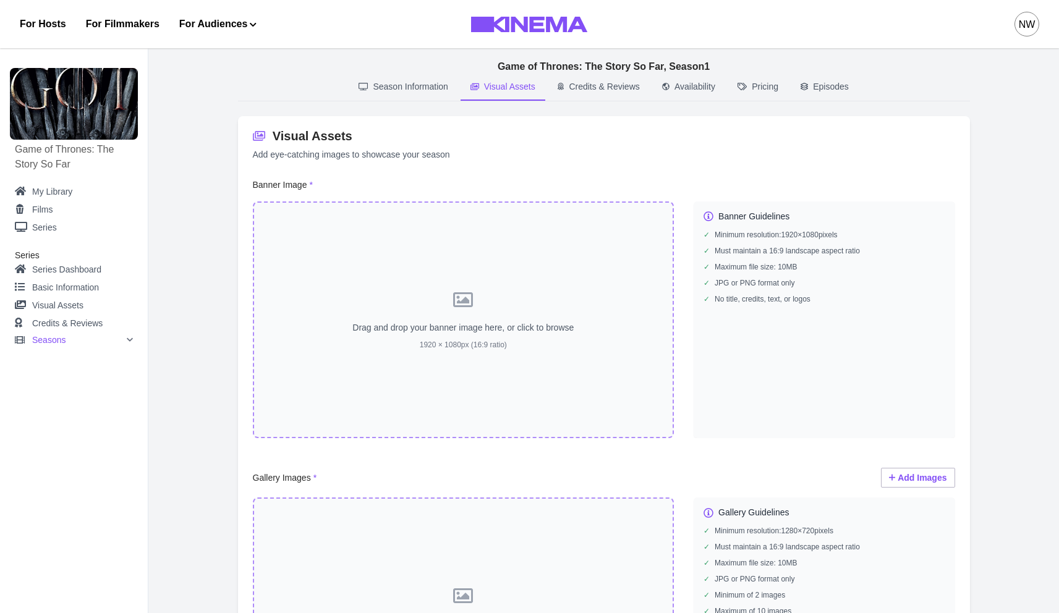
click at [426, 91] on p "Season Information" at bounding box center [410, 86] width 75 height 13
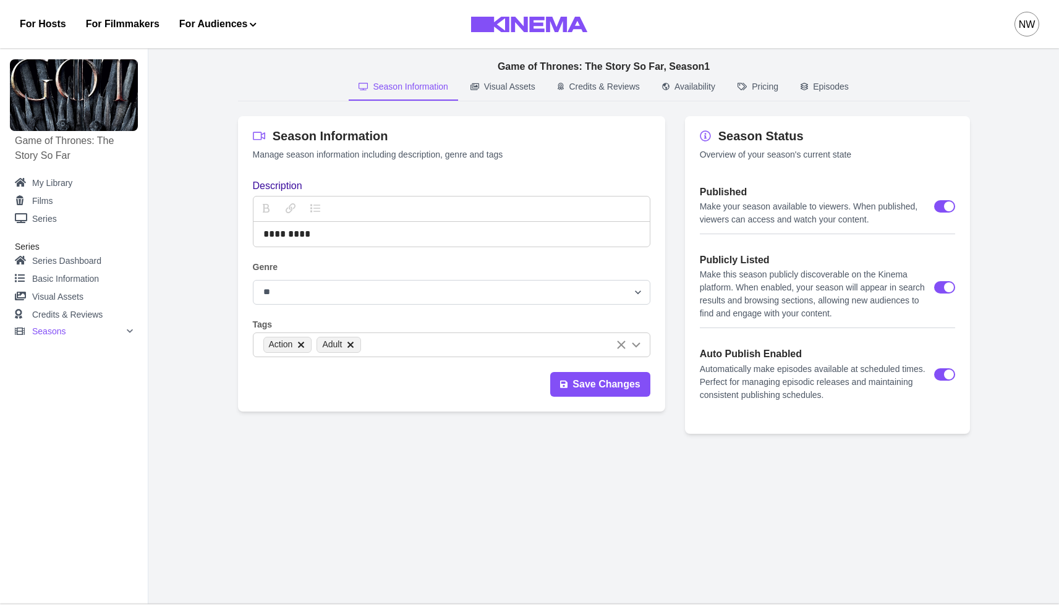
click at [846, 83] on p "Episodes" at bounding box center [831, 86] width 36 height 13
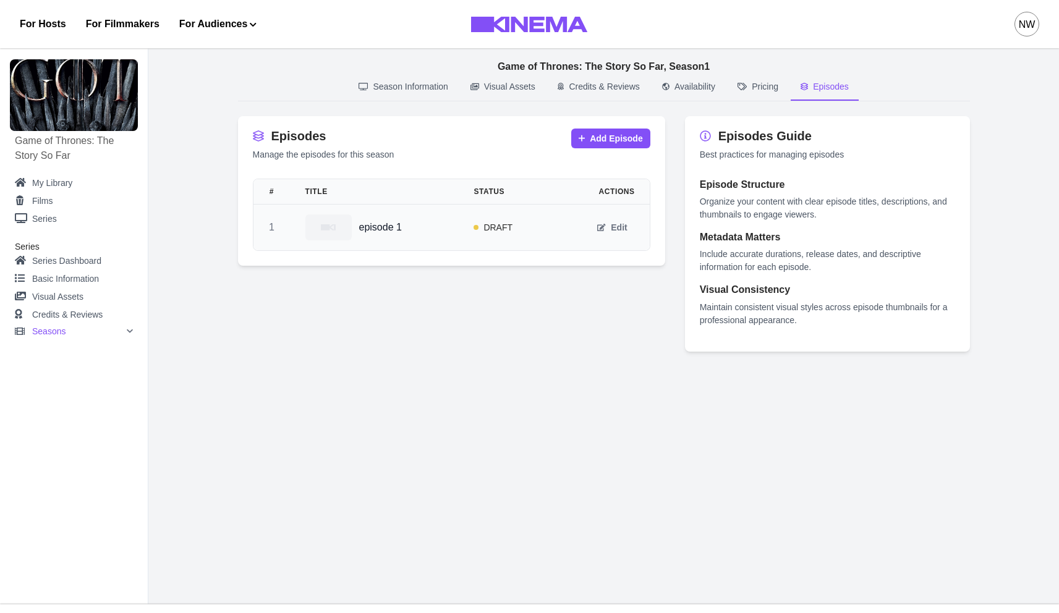
click at [359, 231] on p "episode 1" at bounding box center [380, 227] width 43 height 12
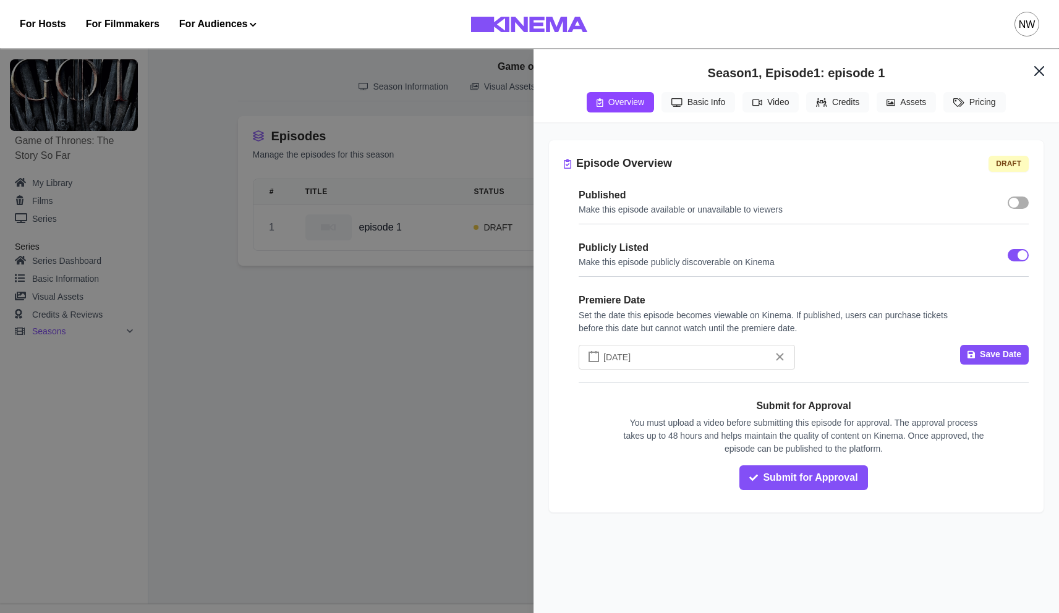
click at [787, 109] on button "Video" at bounding box center [770, 102] width 56 height 20
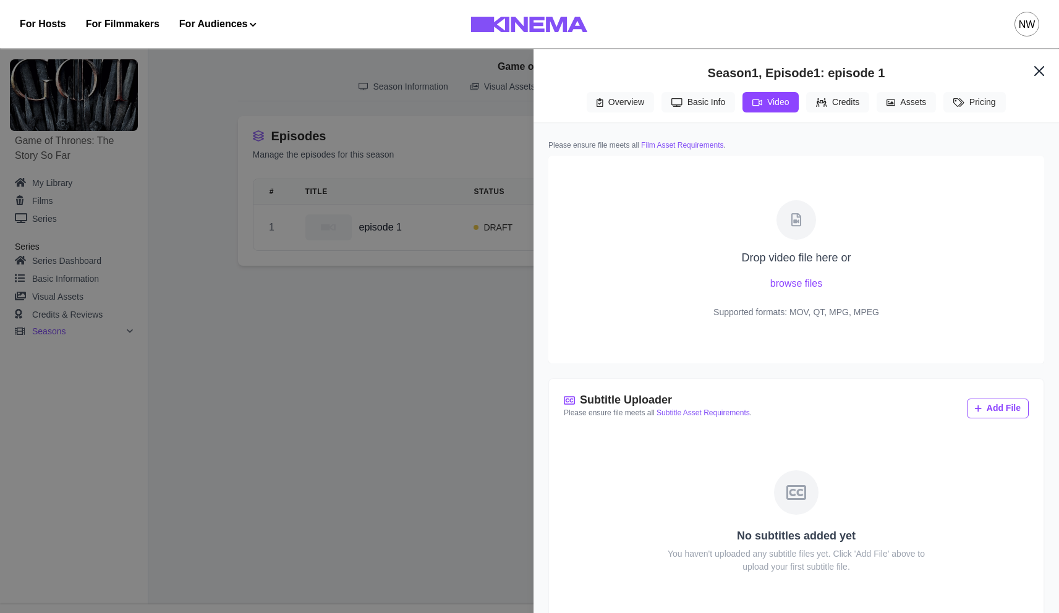
click at [783, 259] on p "Drop video file here or" at bounding box center [795, 258] width 109 height 17
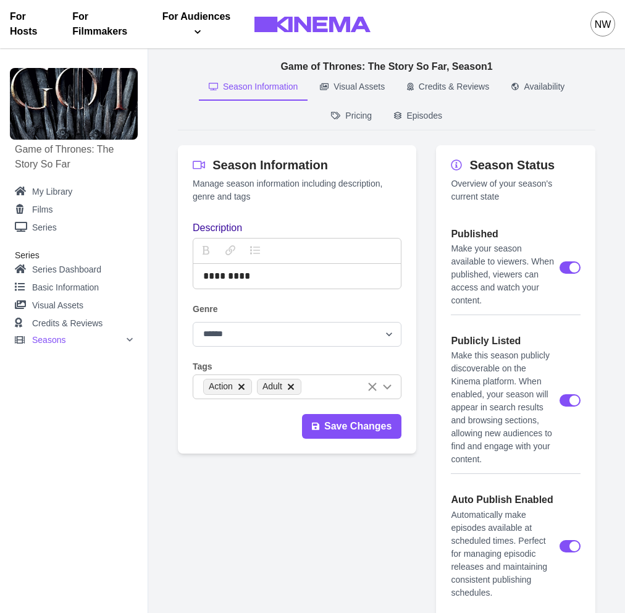
click at [419, 116] on p "Episodes" at bounding box center [425, 115] width 36 height 13
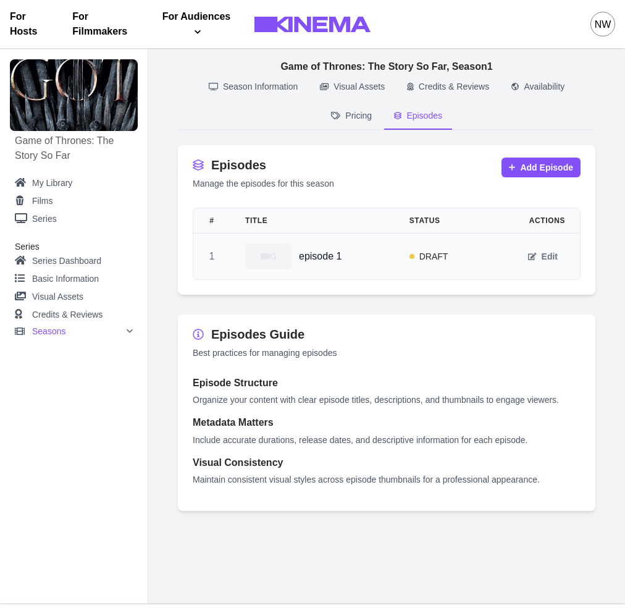
click at [321, 263] on div "episode 1" at bounding box center [312, 257] width 135 height 26
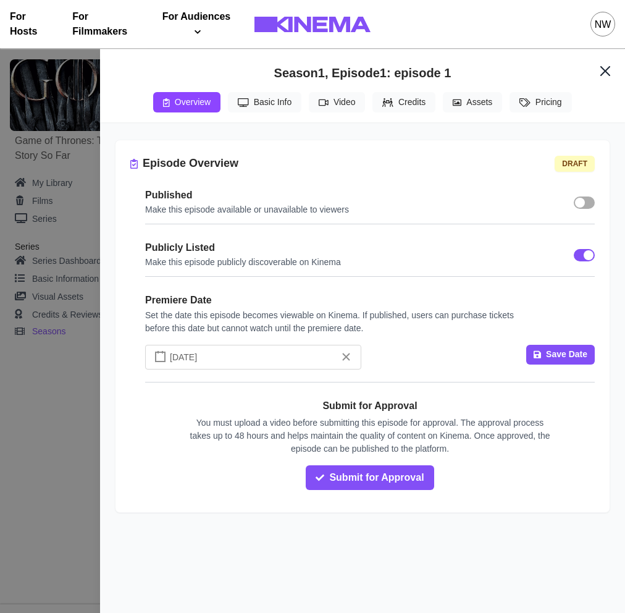
click at [355, 108] on button "Video" at bounding box center [337, 102] width 56 height 20
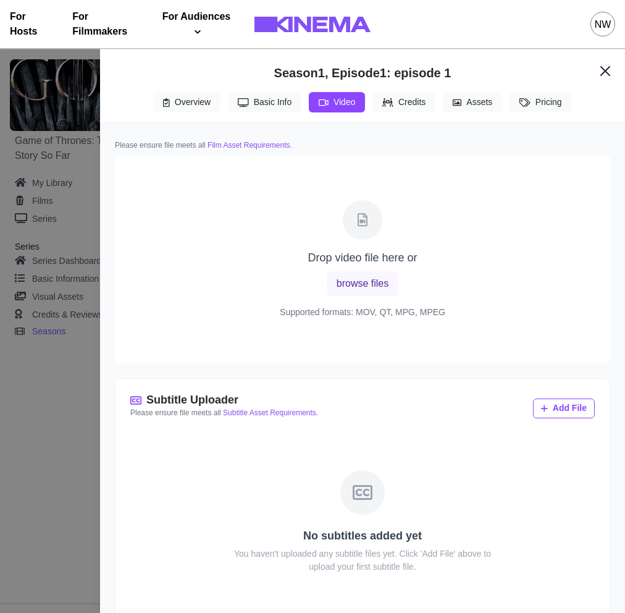
click at [336, 292] on button "browse files" at bounding box center [363, 283] width 72 height 25
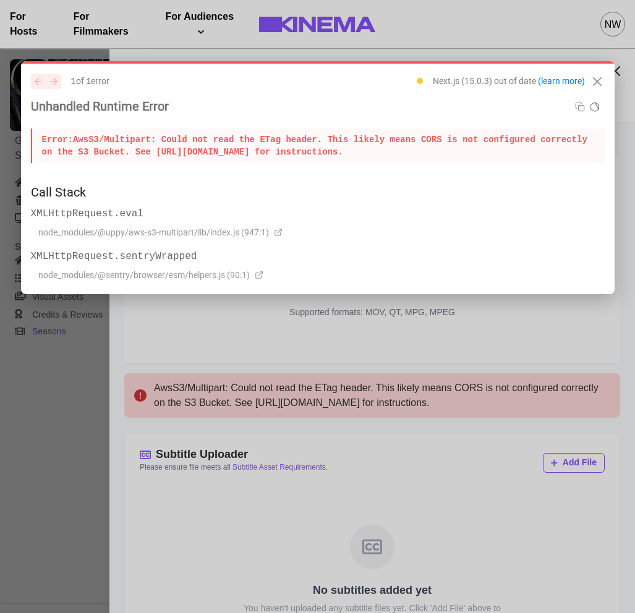
click at [598, 75] on icon "Close" at bounding box center [597, 81] width 15 height 15
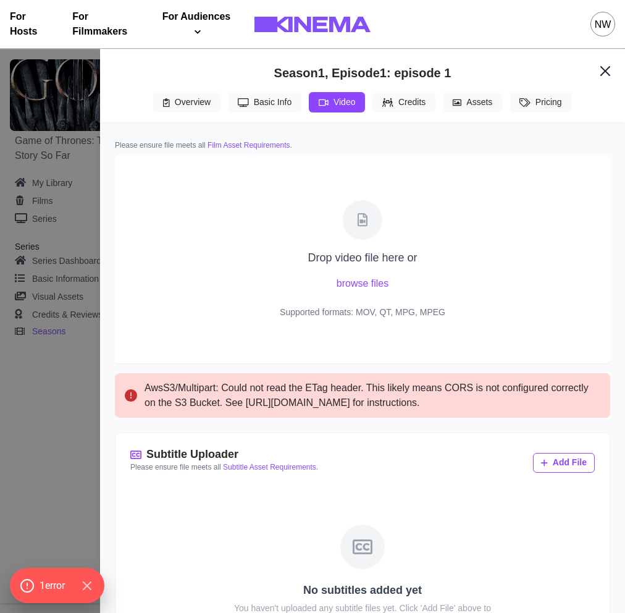
click at [249, 257] on div "Drop video file here or browse files Supported formats: MOV, QT, MPG, MPEG" at bounding box center [363, 260] width 456 height 168
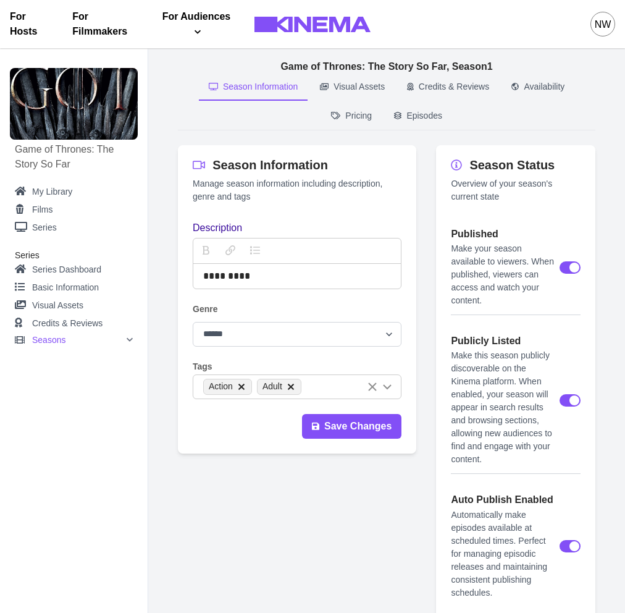
click at [433, 114] on p "Episodes" at bounding box center [425, 115] width 36 height 13
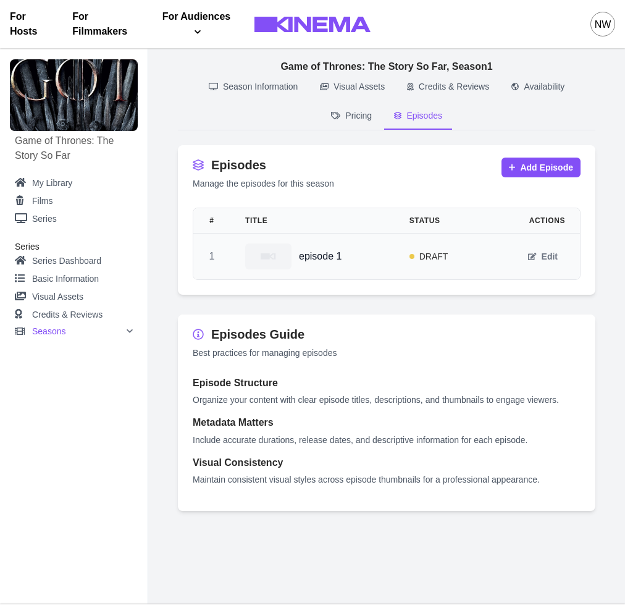
click at [289, 248] on div at bounding box center [268, 257] width 46 height 26
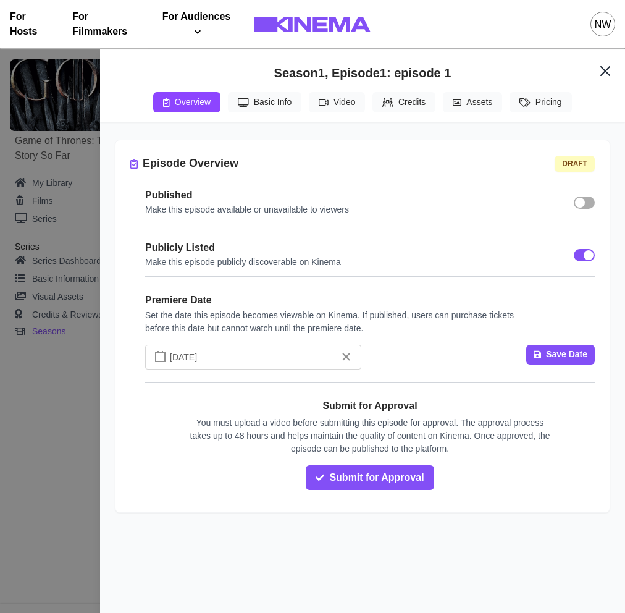
click at [324, 104] on button "Video" at bounding box center [337, 102] width 56 height 20
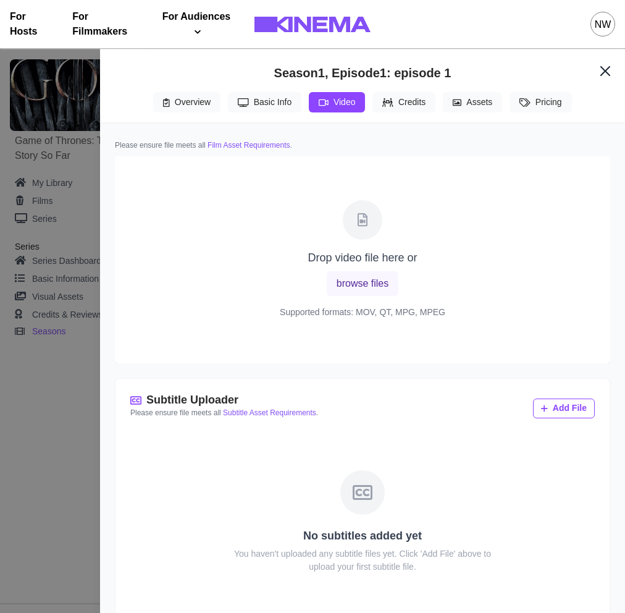
click at [377, 290] on button "browse files" at bounding box center [363, 283] width 72 height 25
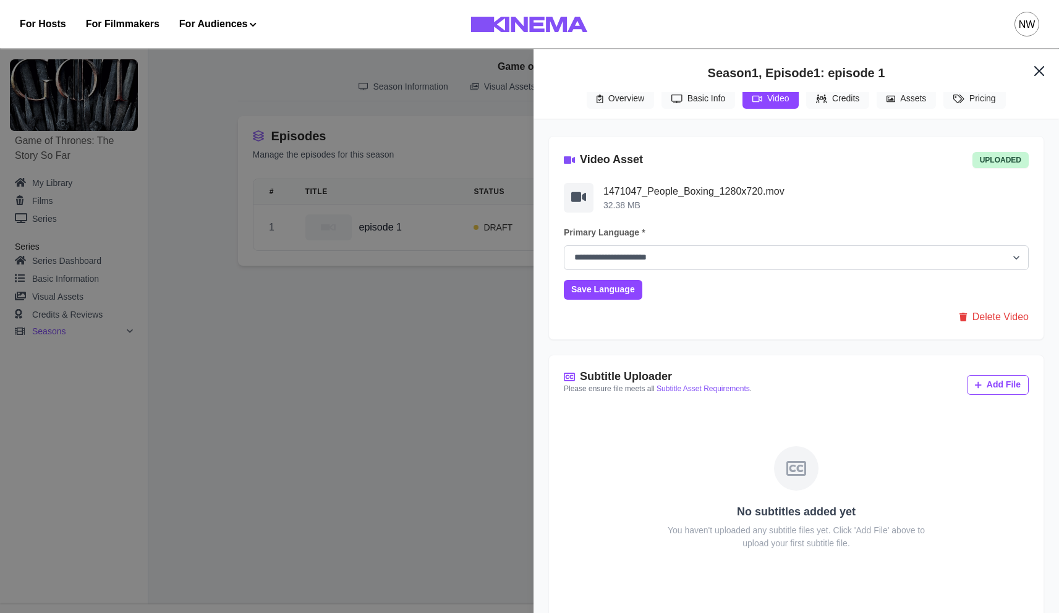
scroll to position [19, 0]
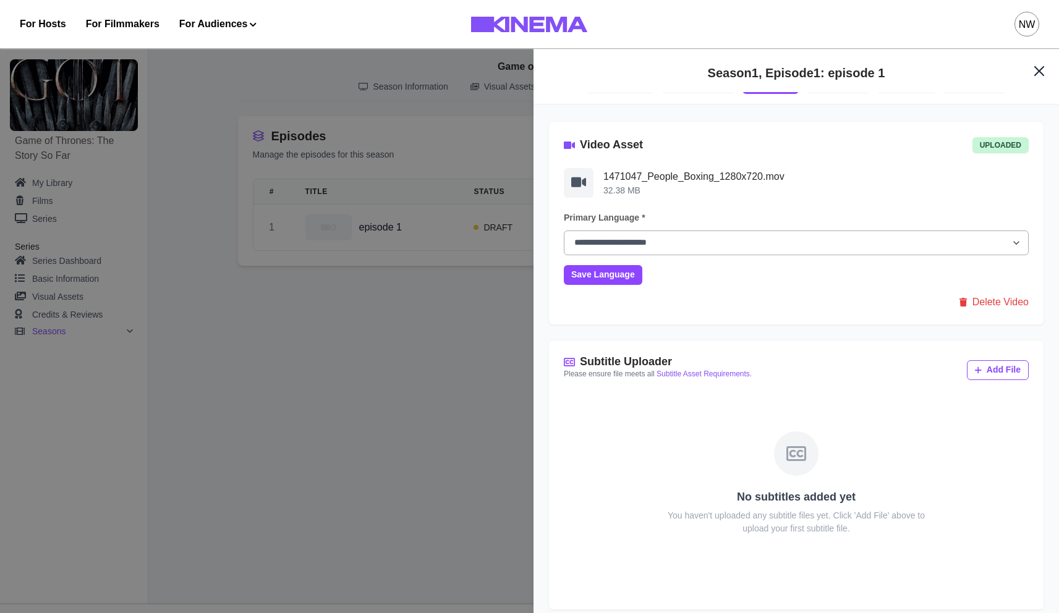
click at [634, 245] on select "**********" at bounding box center [796, 243] width 465 height 25
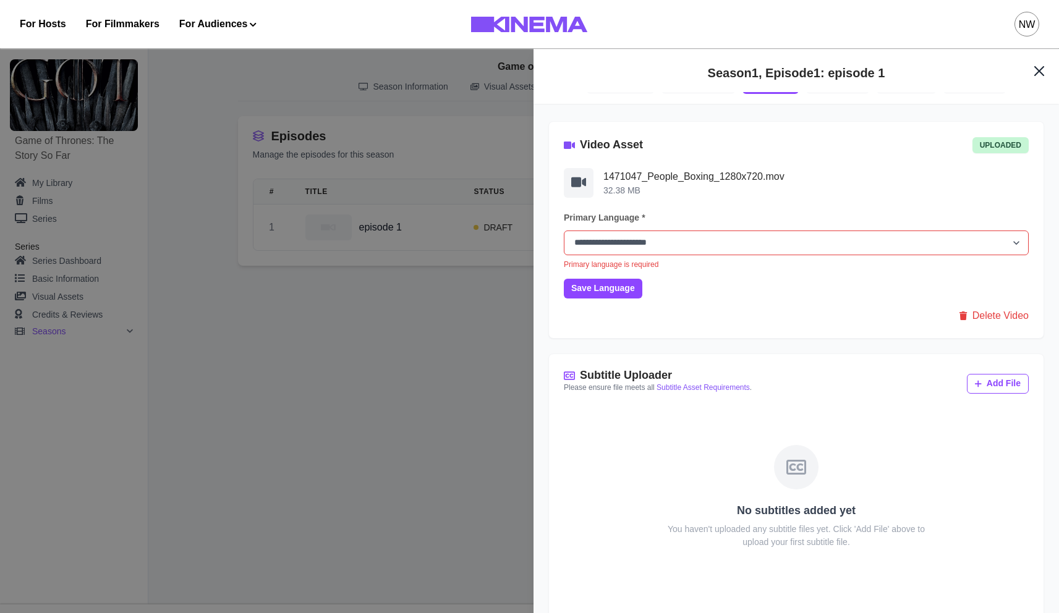
click at [634, 240] on select "**********" at bounding box center [796, 243] width 465 height 25
select select "**"
click at [564, 232] on select "**********" at bounding box center [796, 243] width 465 height 25
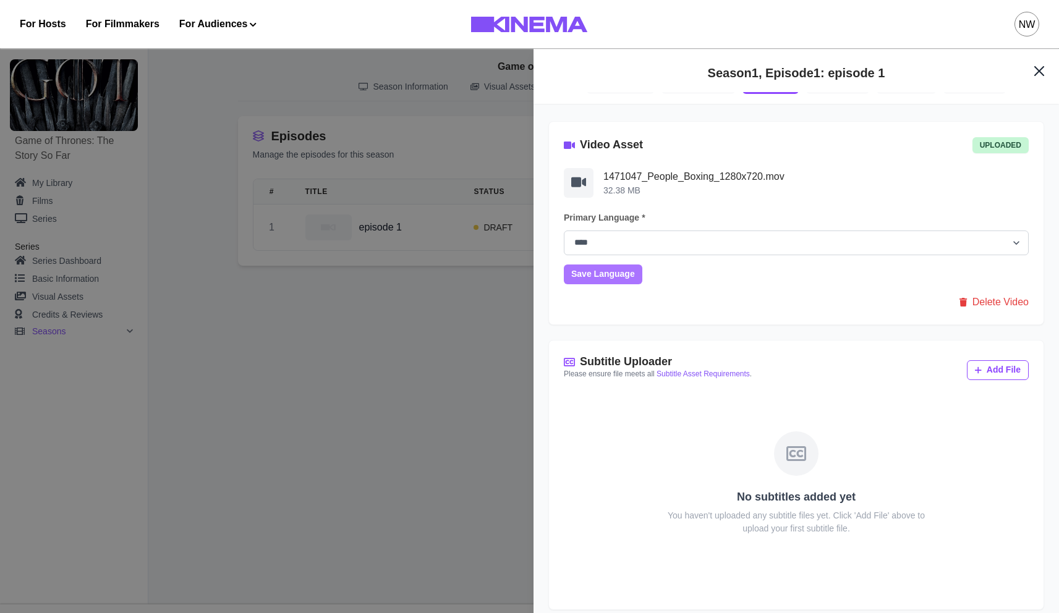
click at [621, 273] on button "Save Language" at bounding box center [603, 275] width 78 height 20
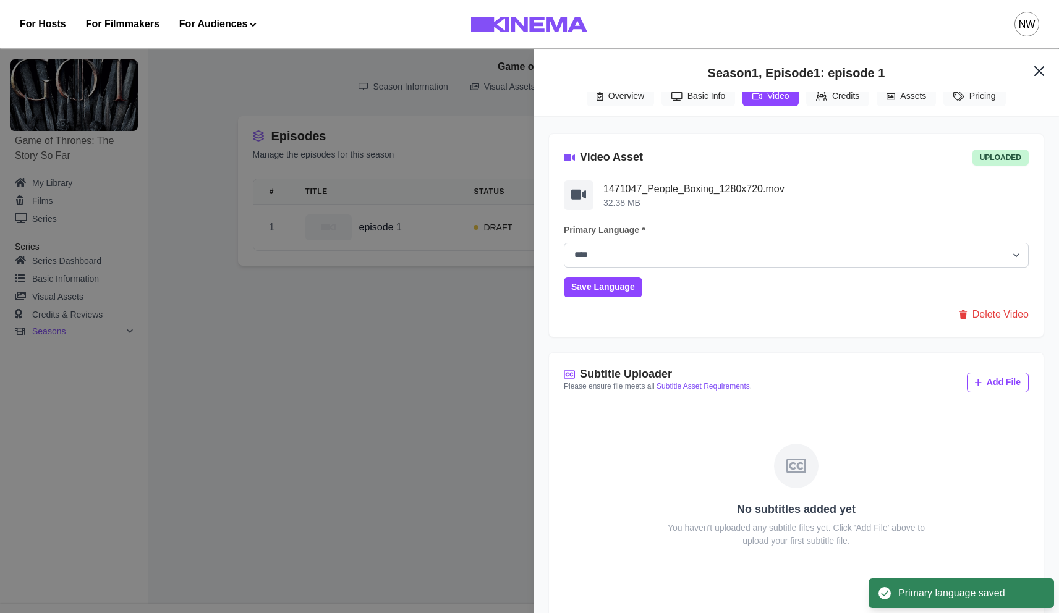
scroll to position [0, 0]
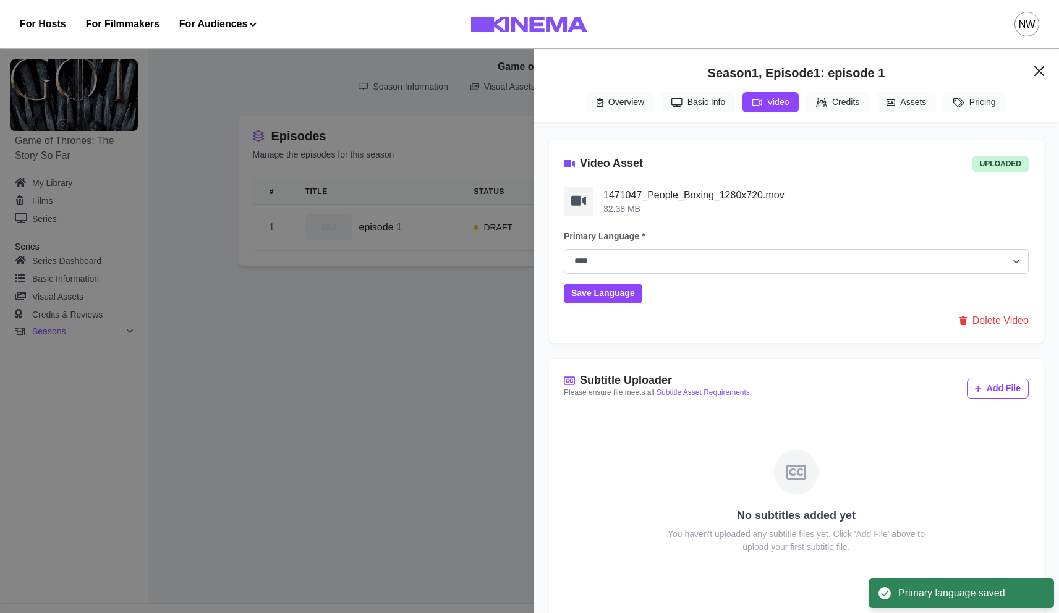
click at [630, 106] on button "Overview" at bounding box center [620, 102] width 67 height 20
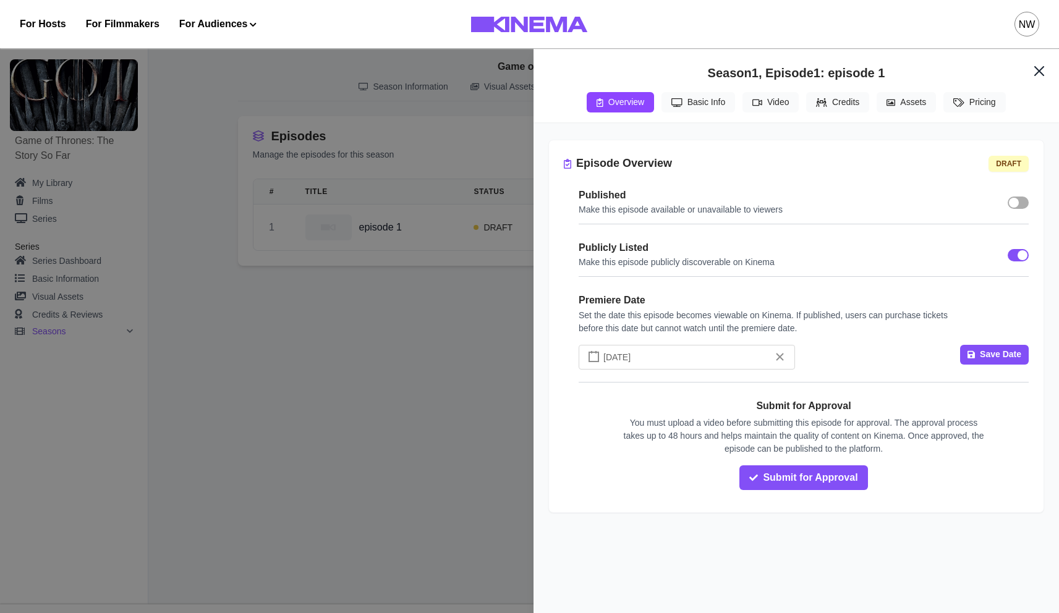
click at [634, 200] on span at bounding box center [1017, 203] width 21 height 12
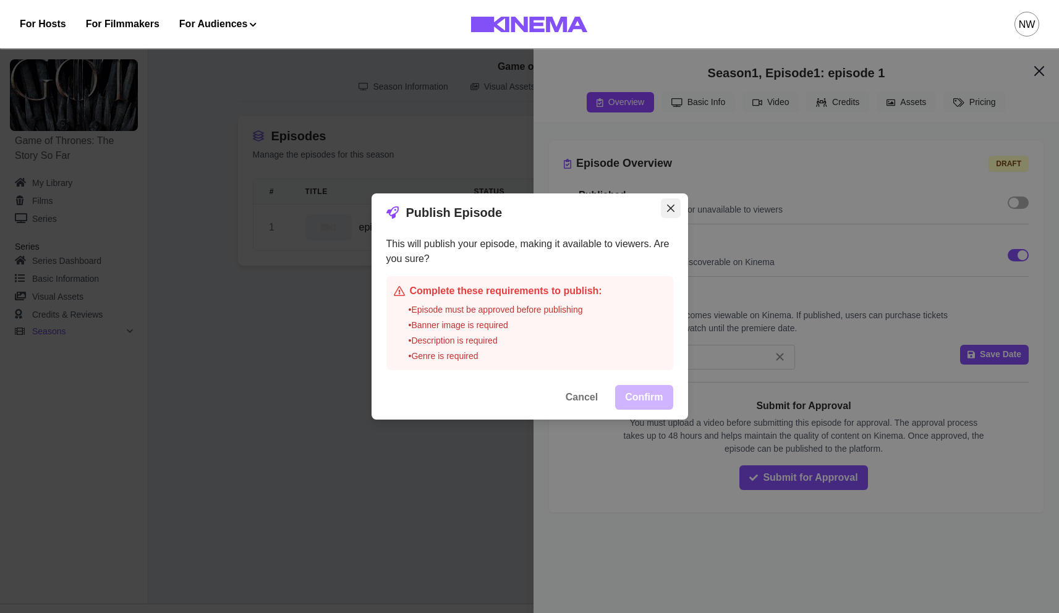
click at [634, 216] on button "Close" at bounding box center [671, 208] width 20 height 20
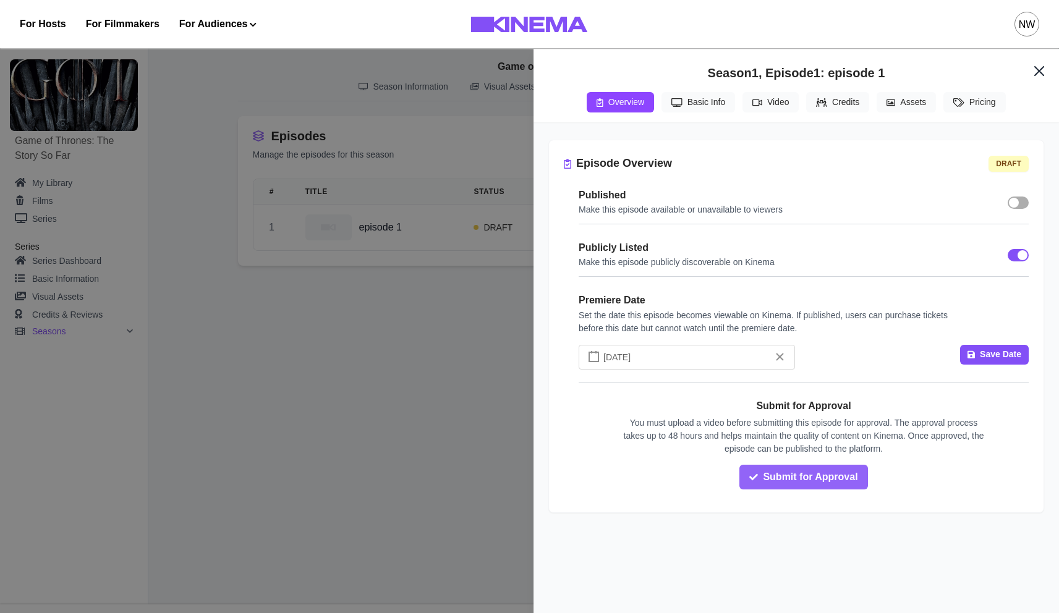
click at [634, 487] on button "Submit for Approval" at bounding box center [803, 477] width 128 height 25
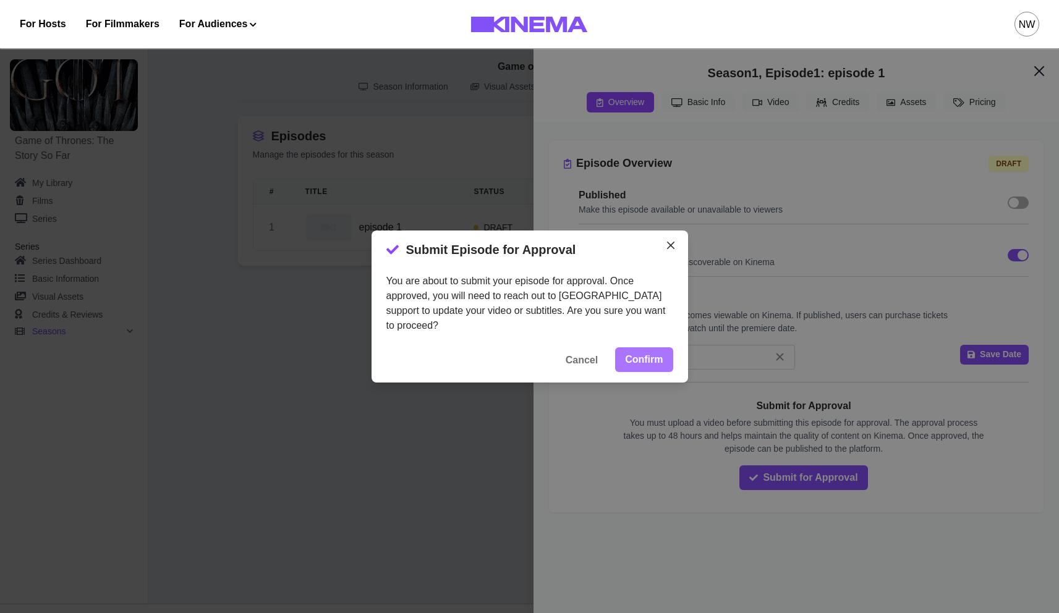
click at [634, 358] on button "Confirm" at bounding box center [643, 359] width 57 height 25
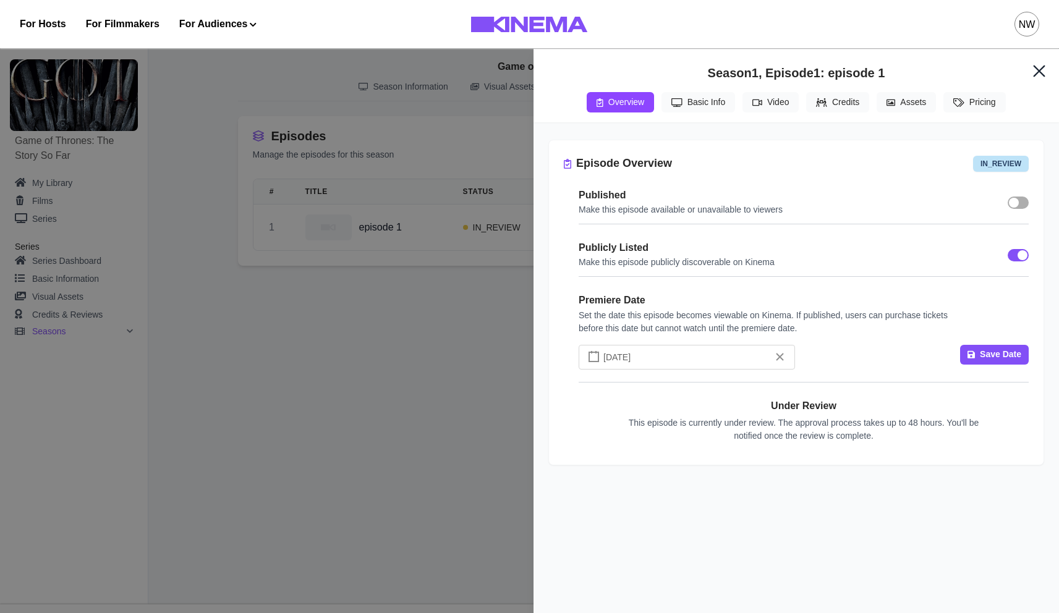
click at [634, 64] on button "Close" at bounding box center [1039, 71] width 30 height 30
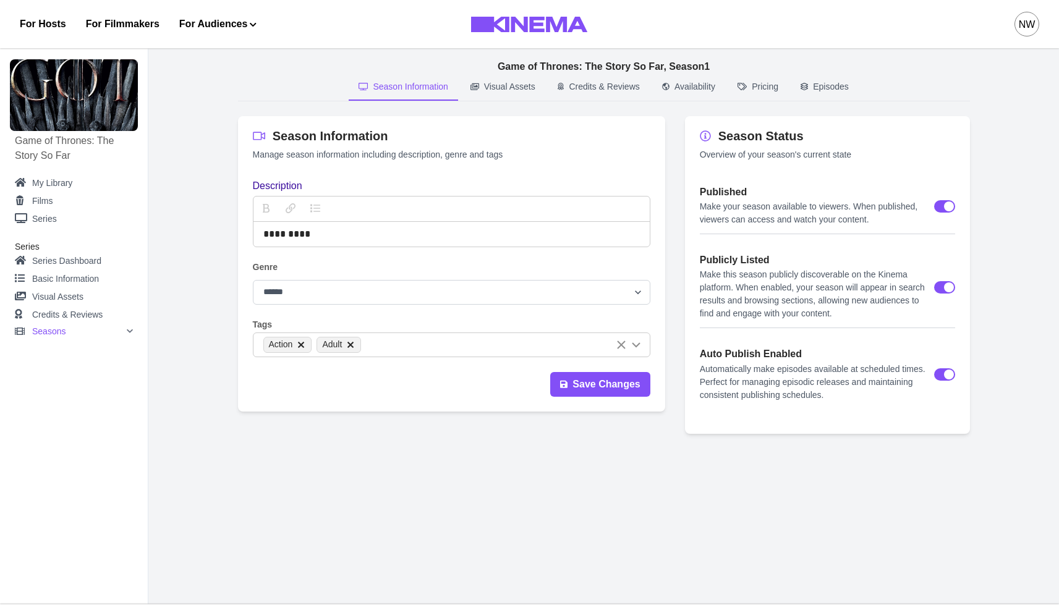
click at [820, 89] on p "Episodes" at bounding box center [831, 86] width 36 height 13
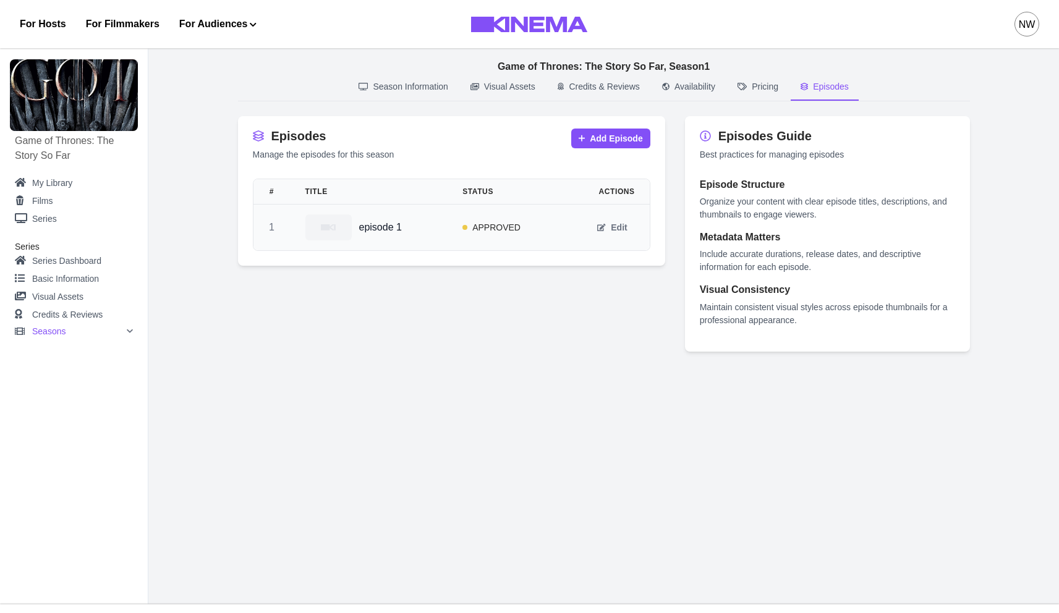
click at [433, 234] on div "episode 1" at bounding box center [369, 227] width 128 height 26
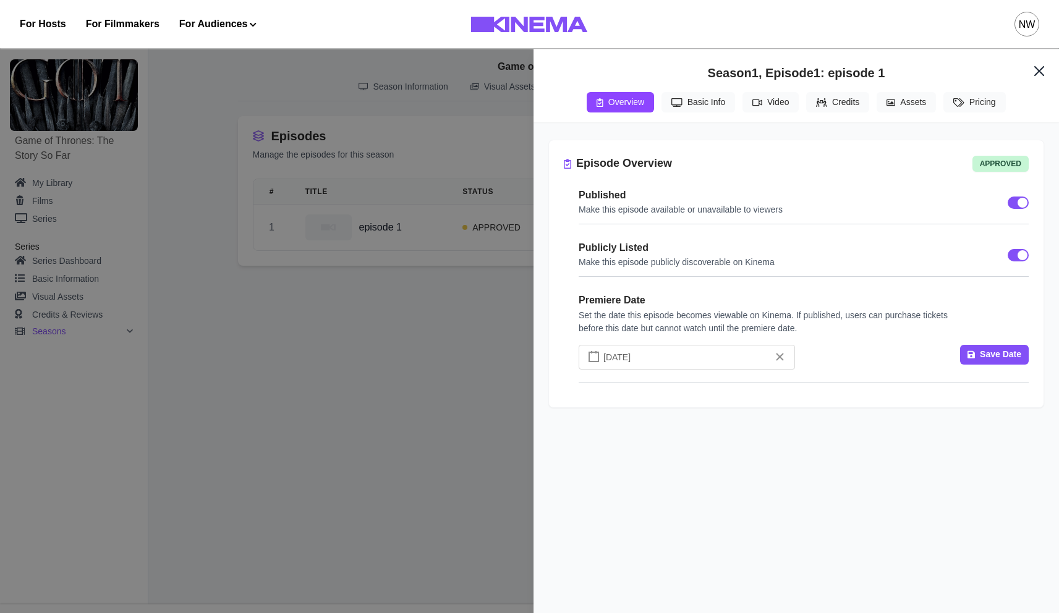
click at [761, 106] on button "Video" at bounding box center [770, 102] width 56 height 20
select select "**"
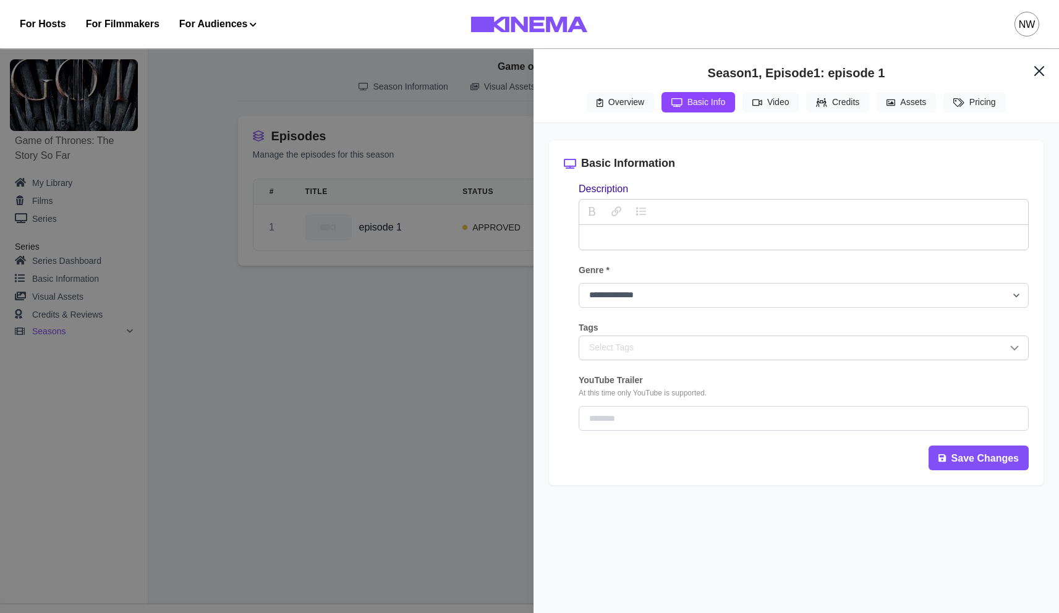
click at [698, 105] on button "Basic Info" at bounding box center [698, 102] width 74 height 20
click at [807, 104] on button "Credits" at bounding box center [837, 102] width 63 height 20
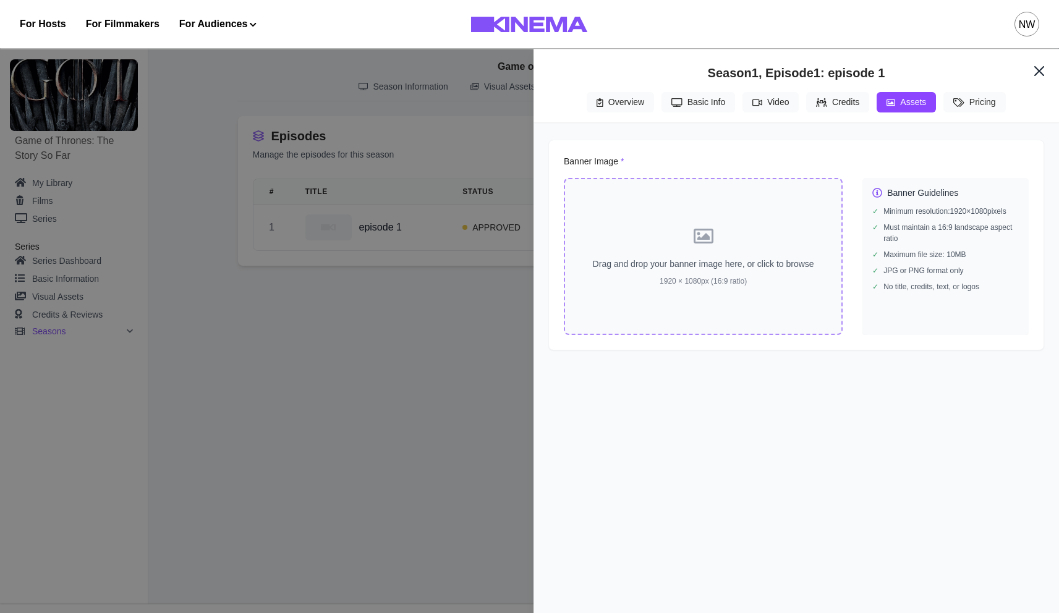
click at [895, 100] on icon "button" at bounding box center [890, 102] width 9 height 9
click at [1040, 70] on icon "Close" at bounding box center [1039, 71] width 12 height 12
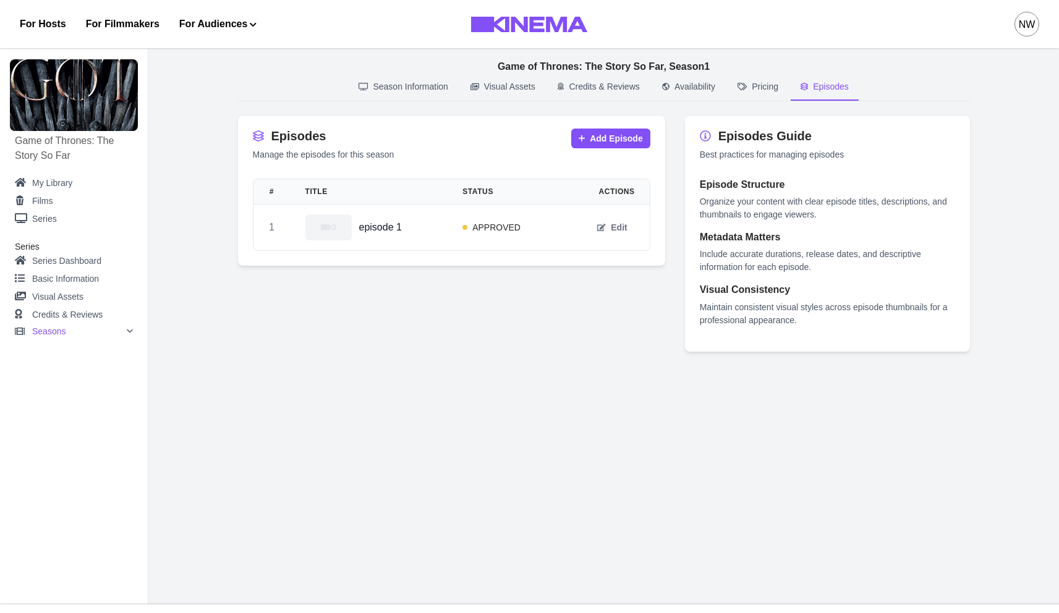
click at [1030, 25] on div "NW" at bounding box center [1027, 24] width 17 height 15
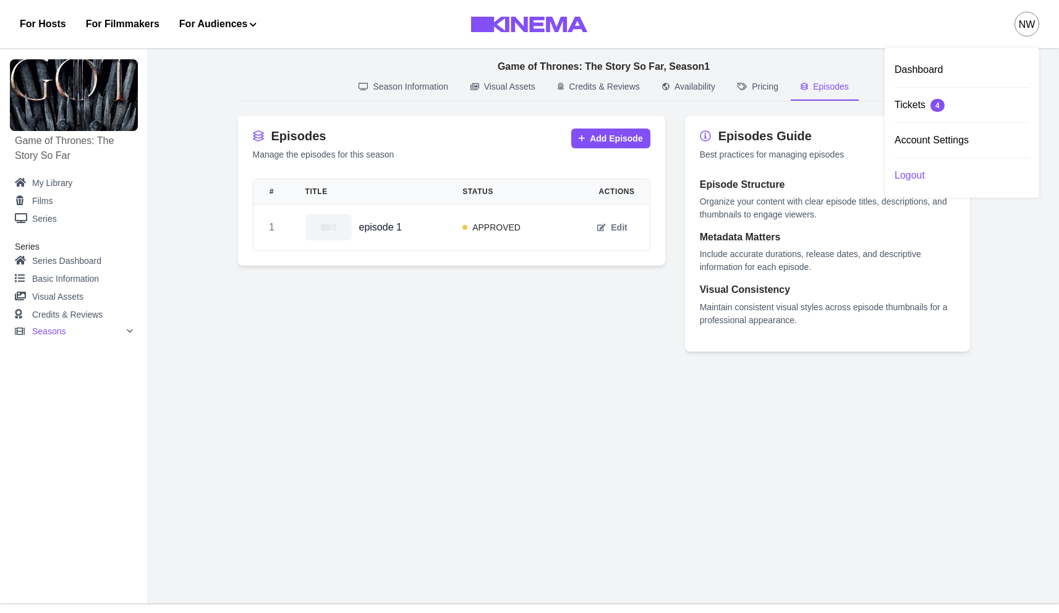
click at [924, 172] on div "Logout" at bounding box center [961, 175] width 135 height 35
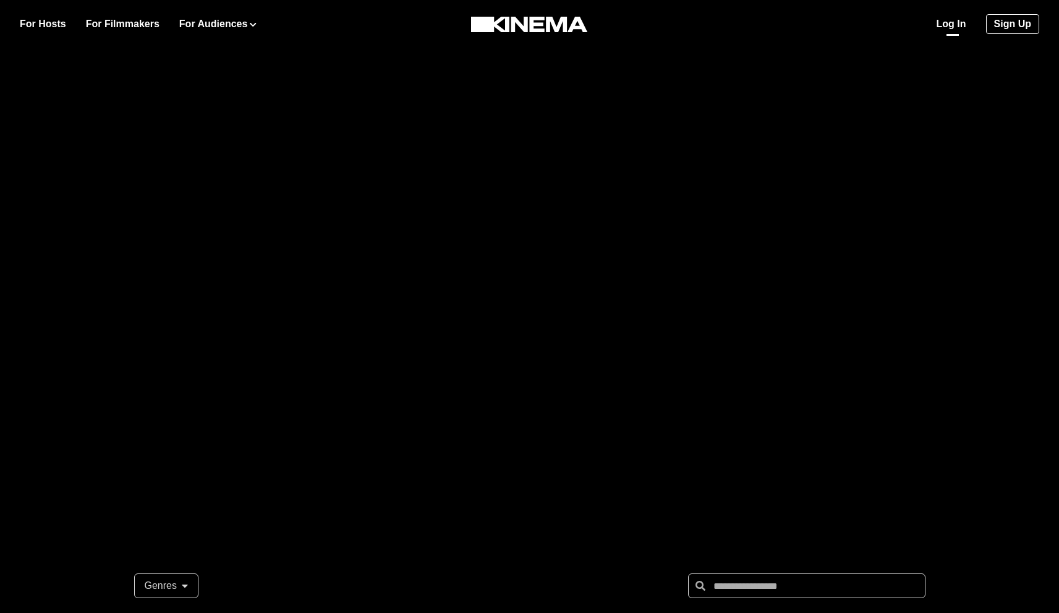
click at [956, 24] on link "Log In" at bounding box center [951, 24] width 30 height 15
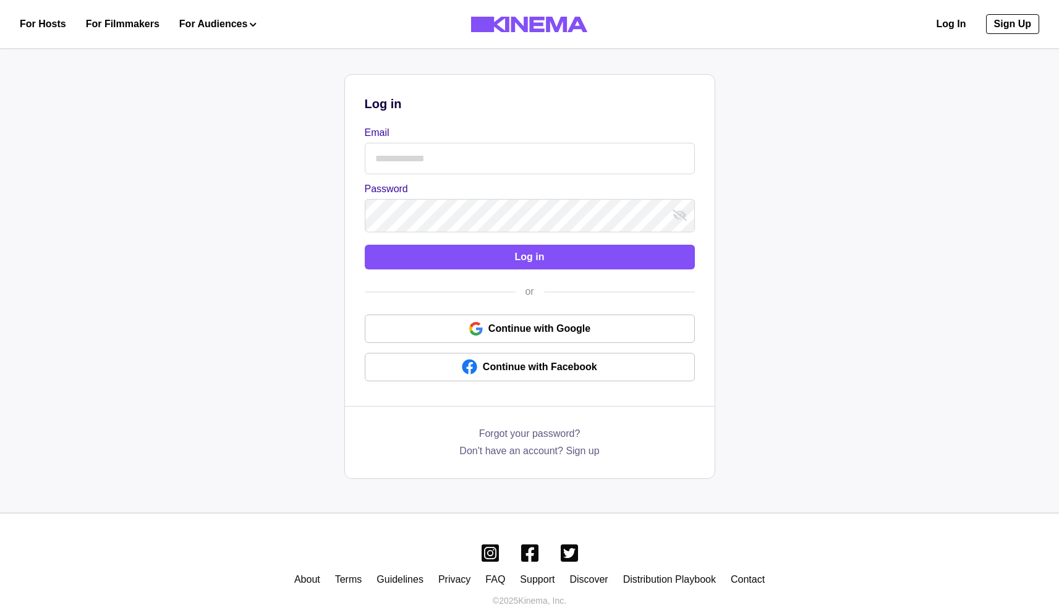
click at [480, 163] on input "Email" at bounding box center [530, 159] width 330 height 32
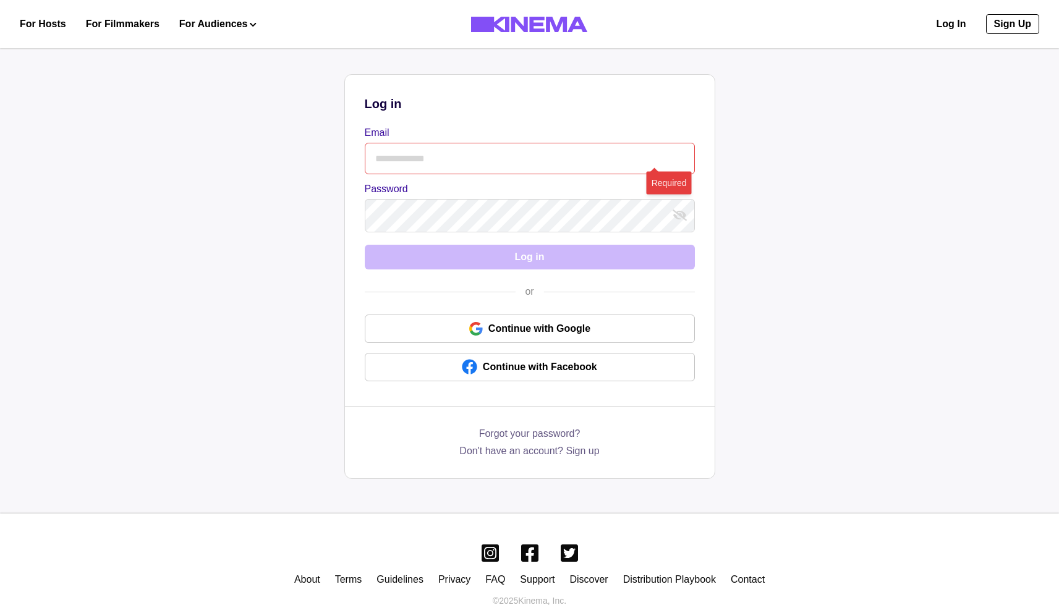
type input "**********"
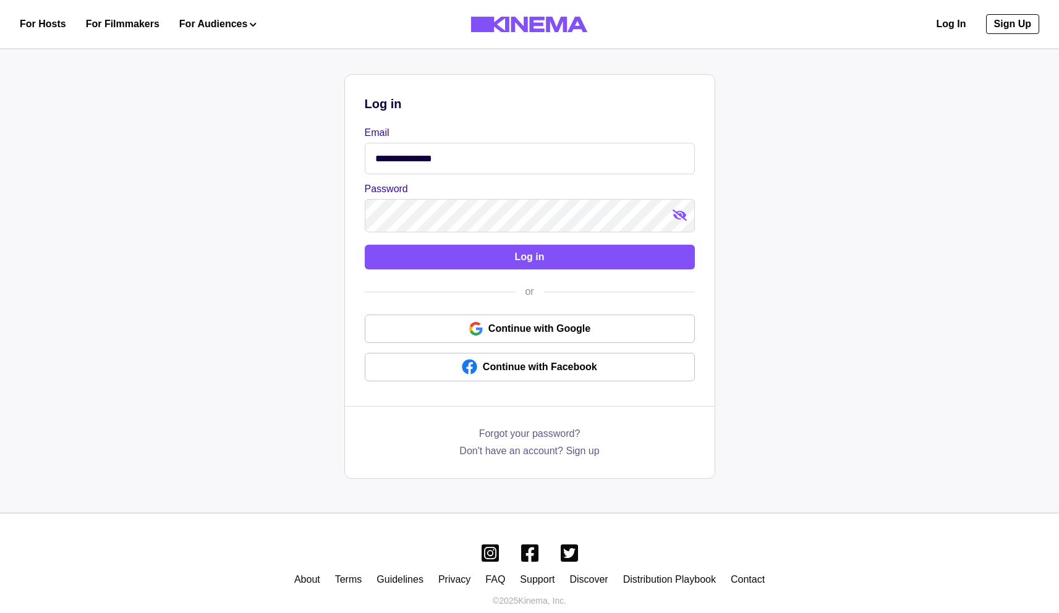
click at [679, 216] on icon "show password" at bounding box center [679, 216] width 14 height 12
click at [679, 216] on icon "hide password" at bounding box center [679, 215] width 13 height 9
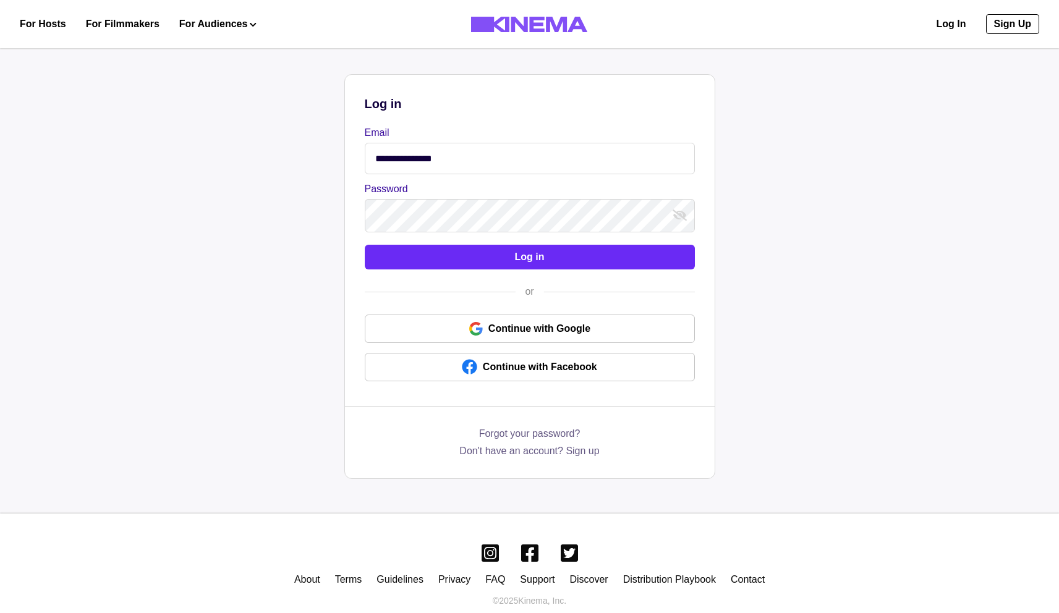
click at [491, 267] on button "Log in" at bounding box center [530, 257] width 330 height 25
